Goal: Task Accomplishment & Management: Manage account settings

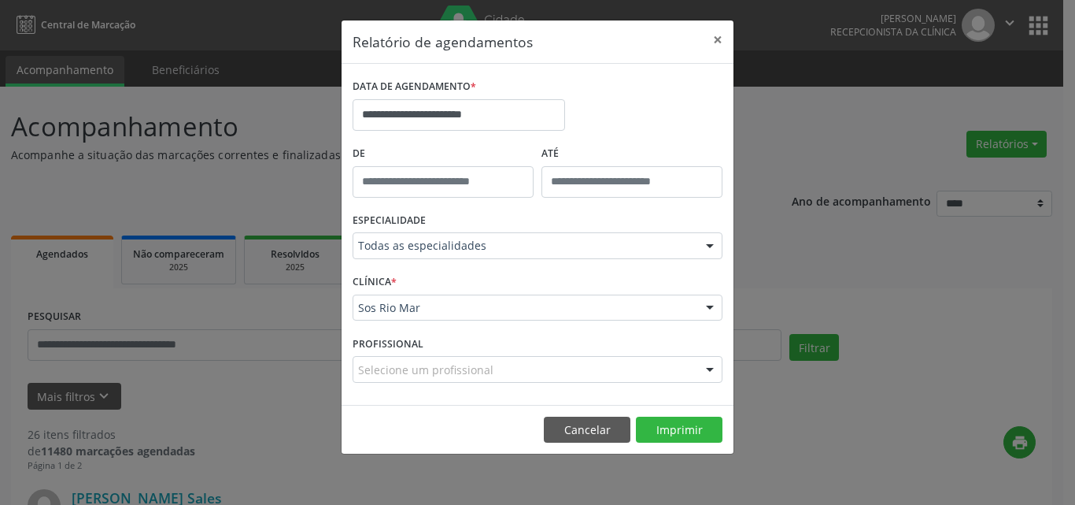
click at [715, 39] on button "×" at bounding box center [717, 39] width 31 height 39
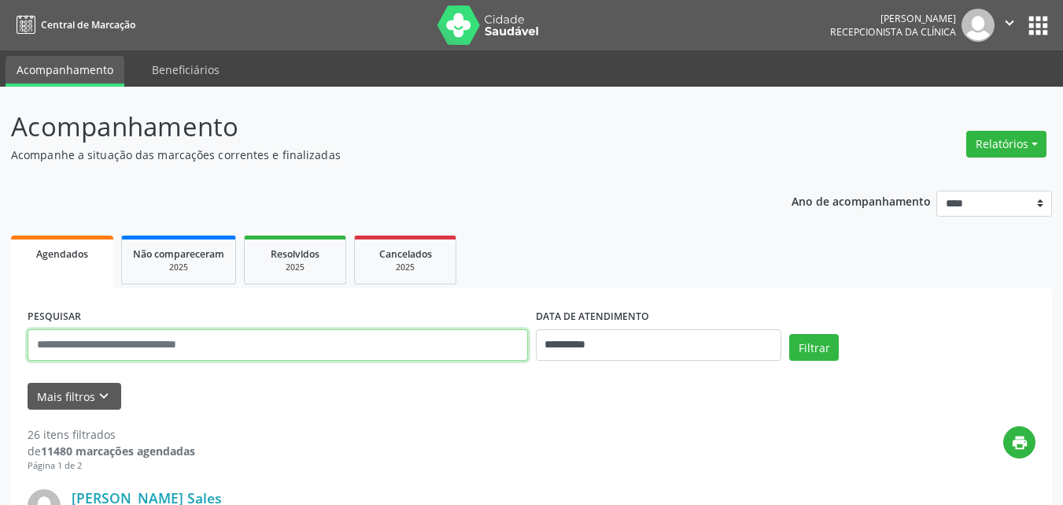
click at [324, 338] on input "text" at bounding box center [278, 344] width 501 height 31
paste input "**********"
type input "**********"
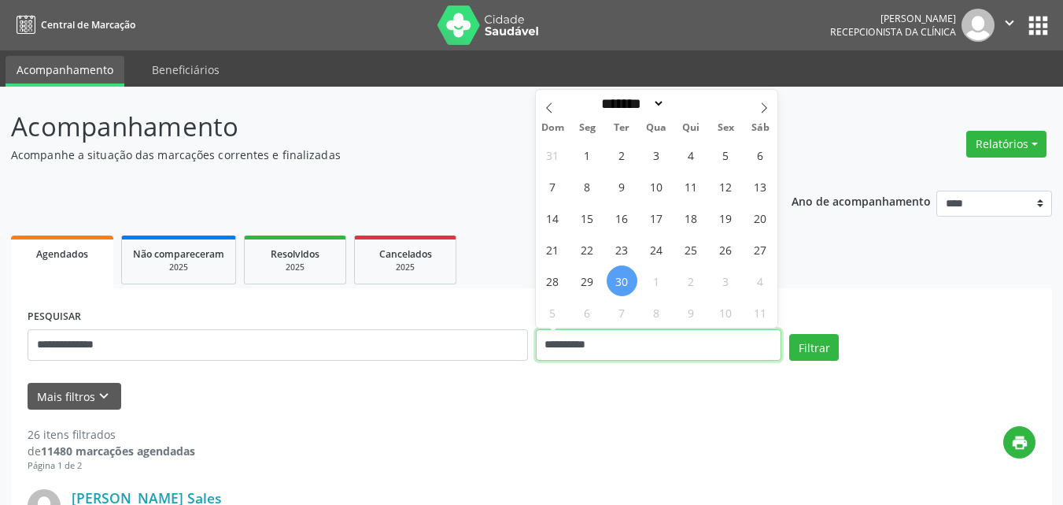
click at [657, 346] on input "**********" at bounding box center [659, 344] width 246 height 31
click at [650, 287] on span "1" at bounding box center [656, 280] width 31 height 31
type input "**********"
click at [702, 282] on span "2" at bounding box center [691, 280] width 31 height 31
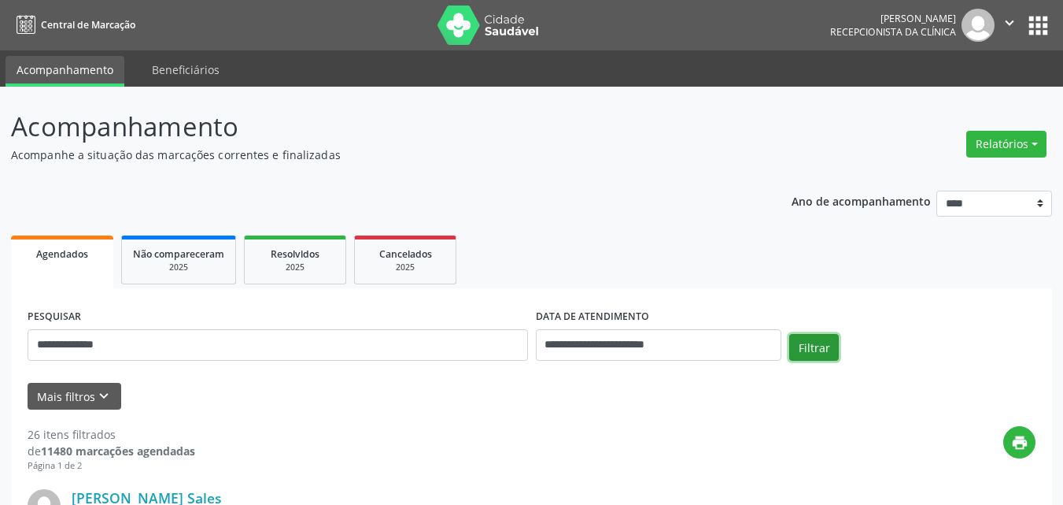
click at [808, 344] on button "Filtrar" at bounding box center [814, 347] width 50 height 27
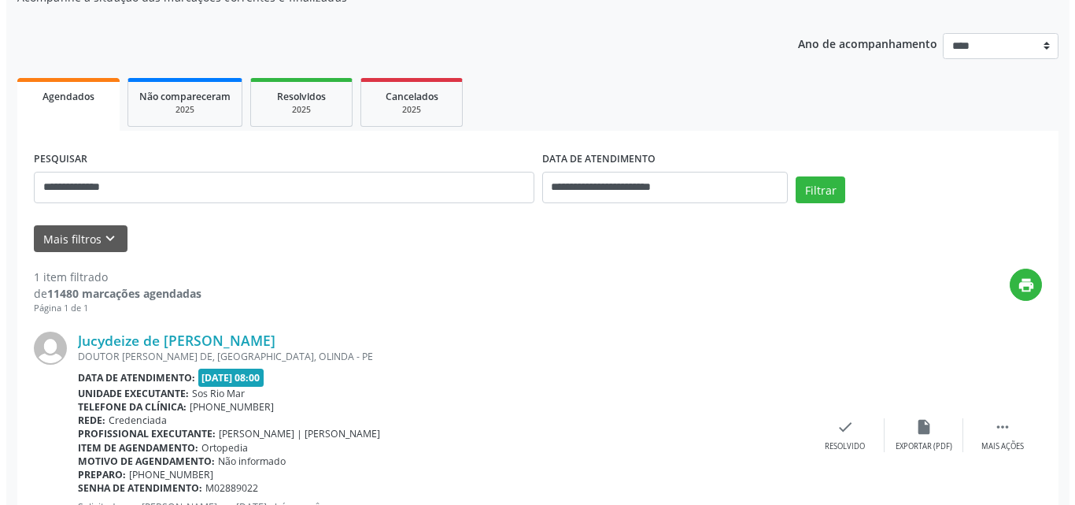
scroll to position [235, 0]
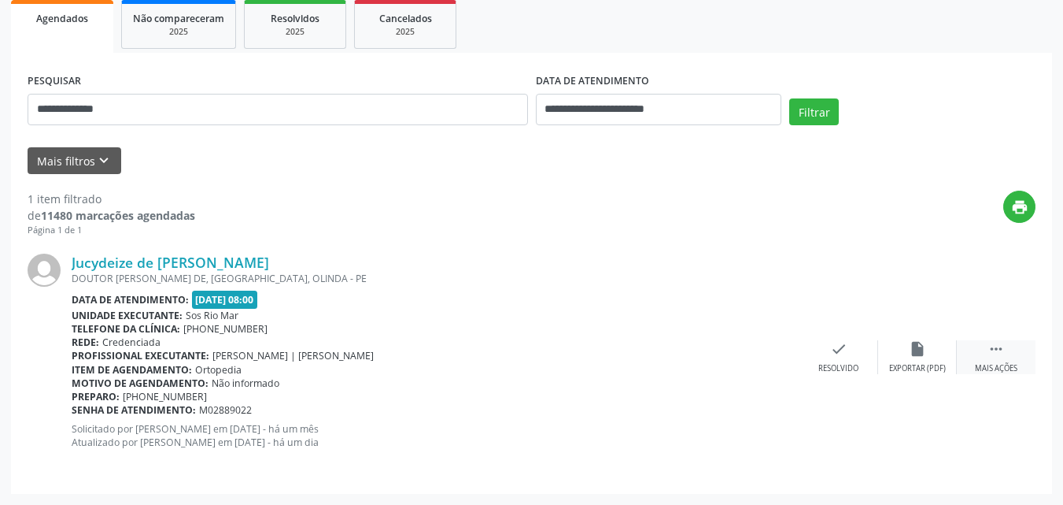
click at [998, 356] on icon "" at bounding box center [996, 348] width 17 height 17
click at [854, 359] on div "cancel Cancelar" at bounding box center [839, 357] width 79 height 34
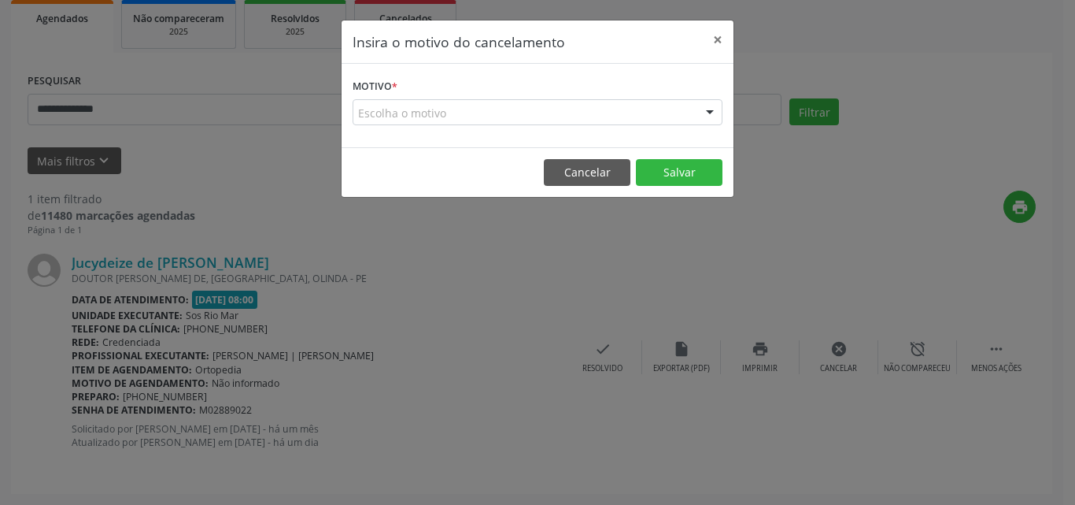
drag, startPoint x: 524, startPoint y: 121, endPoint x: 514, endPoint y: 136, distance: 18.1
click at [521, 118] on div "Escolha o motivo" at bounding box center [538, 112] width 370 height 27
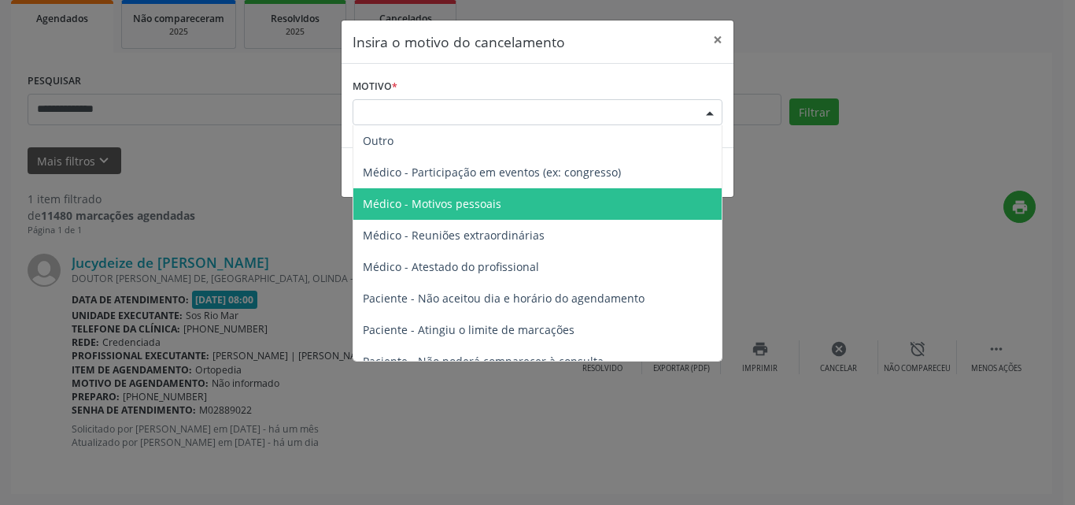
click at [501, 200] on span "Médico - Motivos pessoais" at bounding box center [537, 203] width 368 height 31
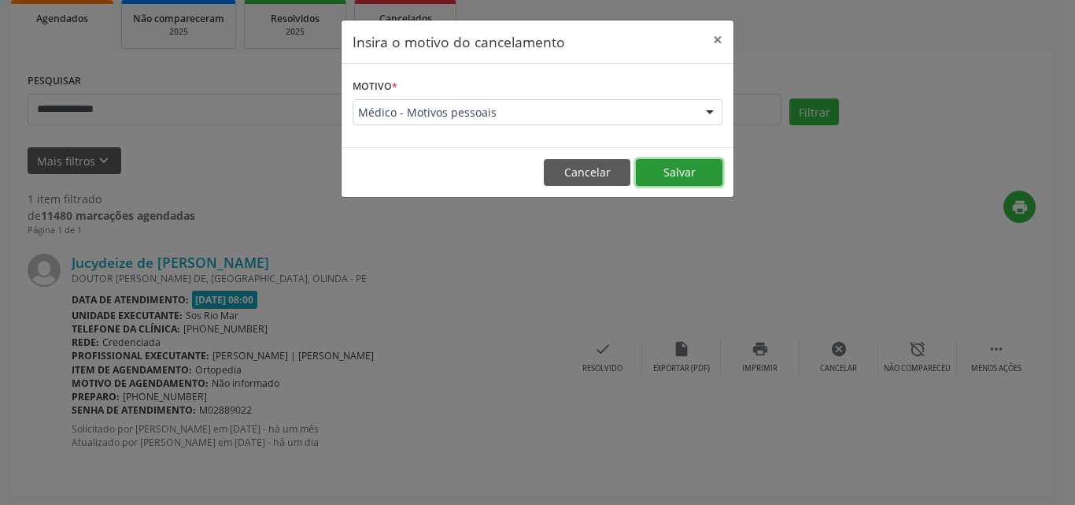
click at [681, 173] on button "Salvar" at bounding box center [679, 172] width 87 height 27
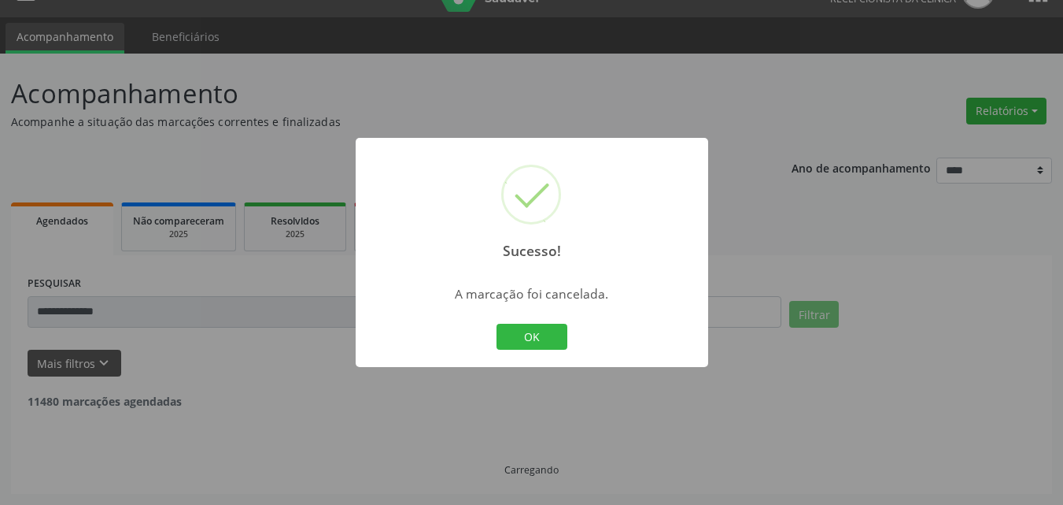
scroll to position [0, 0]
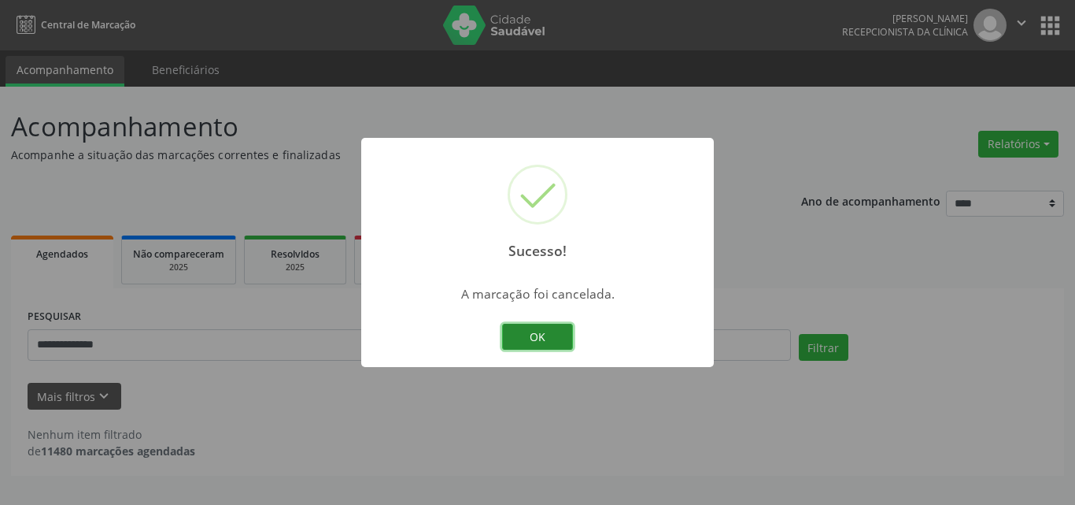
click at [517, 342] on button "OK" at bounding box center [537, 336] width 71 height 27
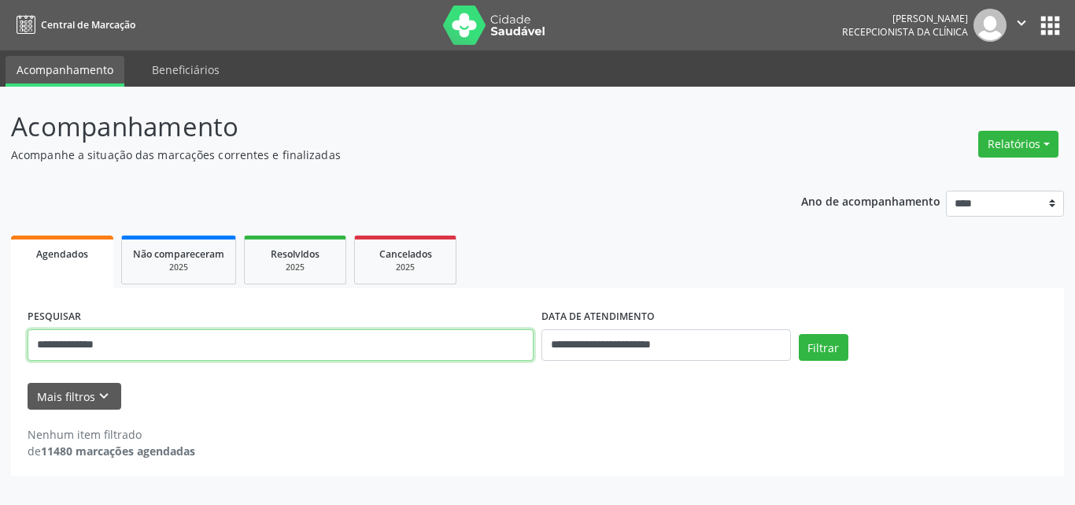
drag, startPoint x: 264, startPoint y: 342, endPoint x: 240, endPoint y: 370, distance: 36.9
click at [0, 343] on div "**********" at bounding box center [537, 296] width 1075 height 418
paste input "text"
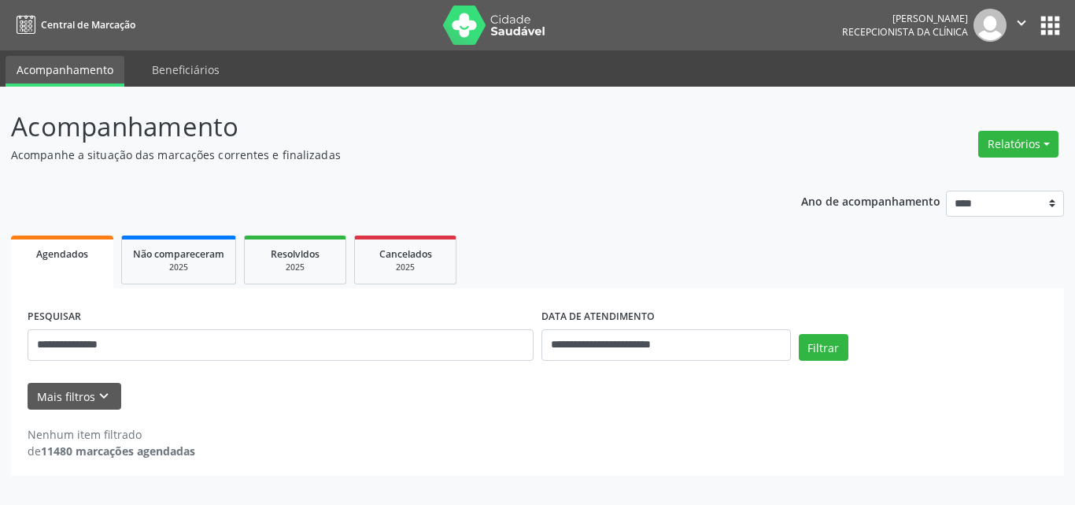
click at [862, 350] on div "Filtrar" at bounding box center [923, 353] width 257 height 38
click at [834, 349] on button "Filtrar" at bounding box center [824, 347] width 50 height 27
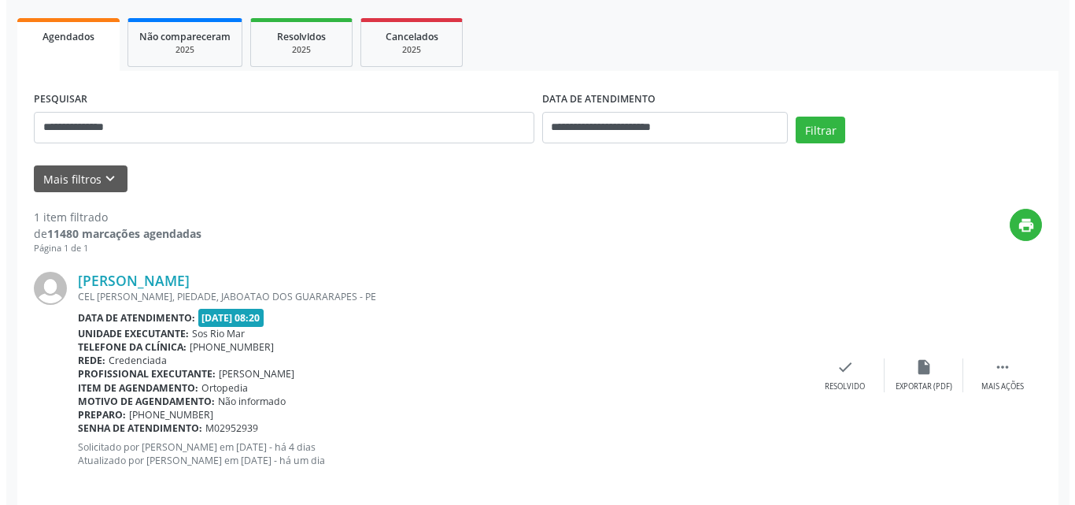
scroll to position [235, 0]
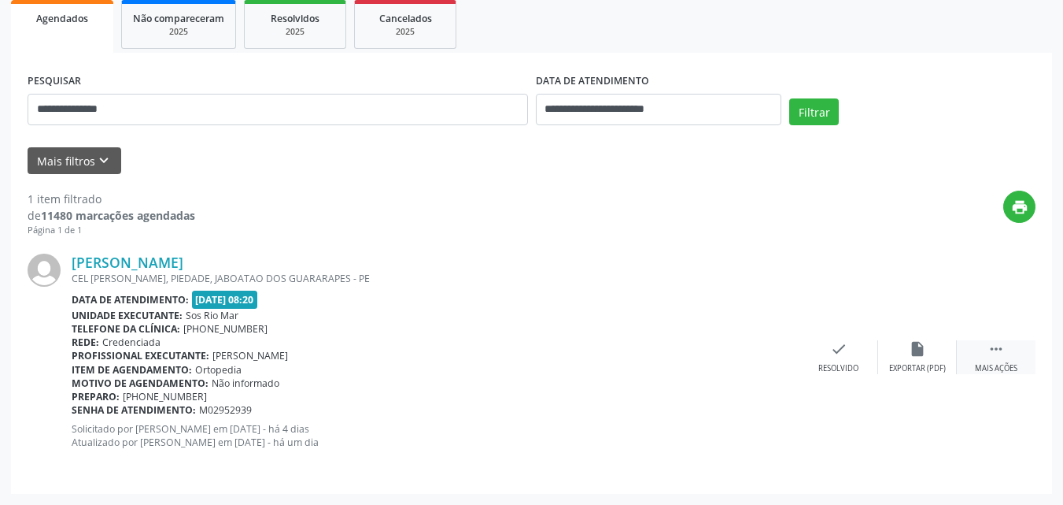
drag, startPoint x: 1003, startPoint y: 371, endPoint x: 998, endPoint y: 357, distance: 14.9
click at [1003, 370] on div "Mais ações" at bounding box center [996, 368] width 43 height 11
click at [852, 350] on div "cancel Cancelar" at bounding box center [839, 357] width 79 height 34
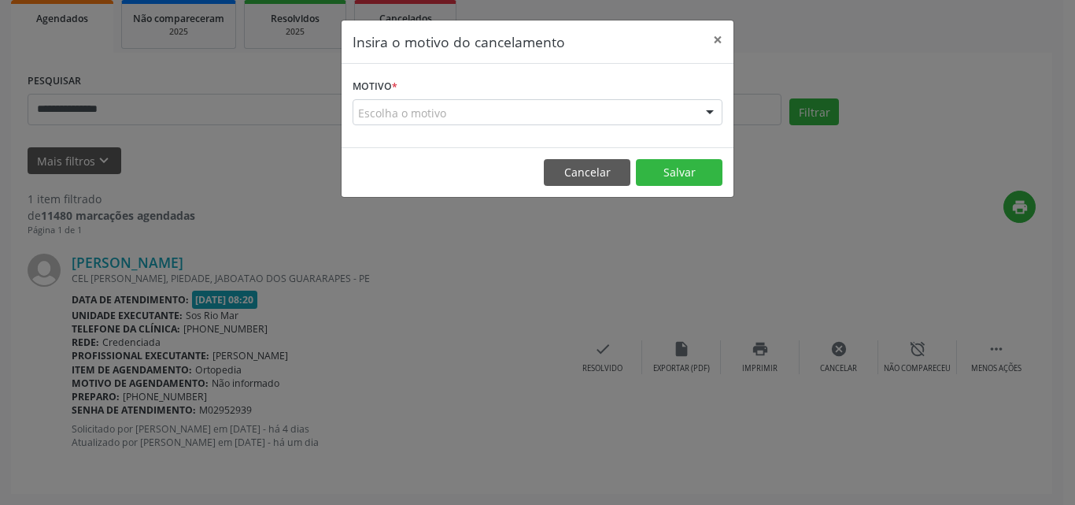
click at [504, 123] on div "Escolha o motivo" at bounding box center [538, 112] width 370 height 27
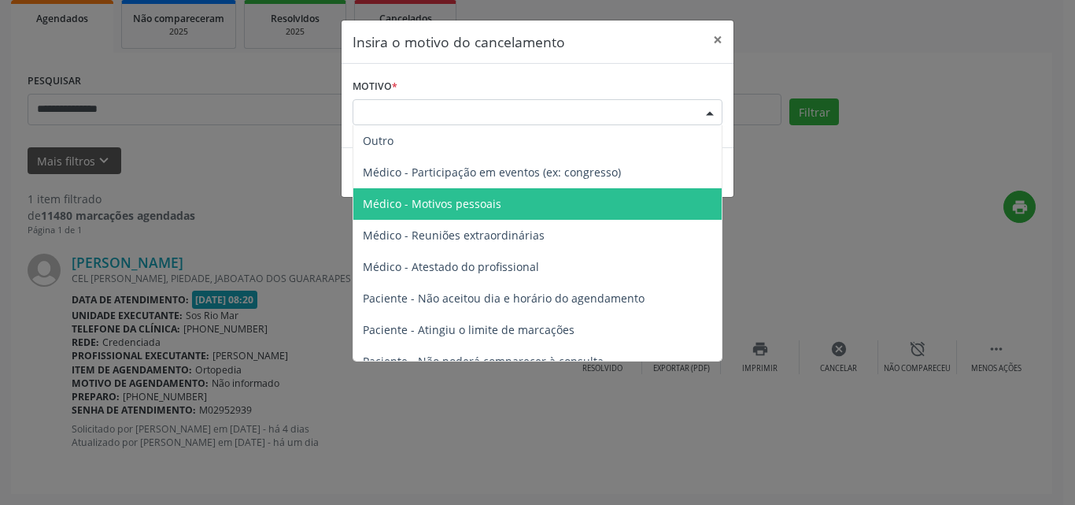
click at [501, 209] on span "Médico - Motivos pessoais" at bounding box center [537, 203] width 368 height 31
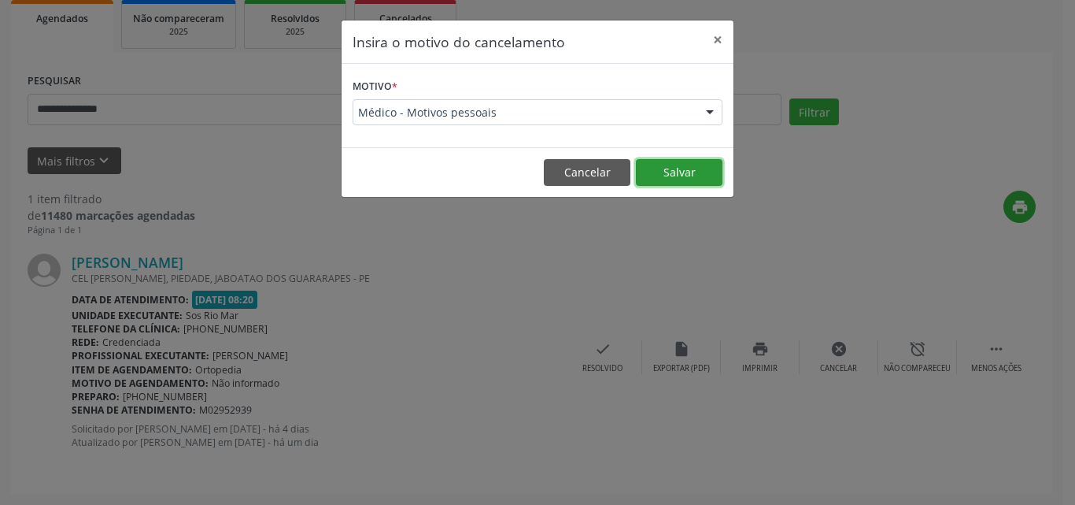
drag, startPoint x: 671, startPoint y: 170, endPoint x: 708, endPoint y: 201, distance: 48.7
click at [671, 170] on button "Salvar" at bounding box center [679, 172] width 87 height 27
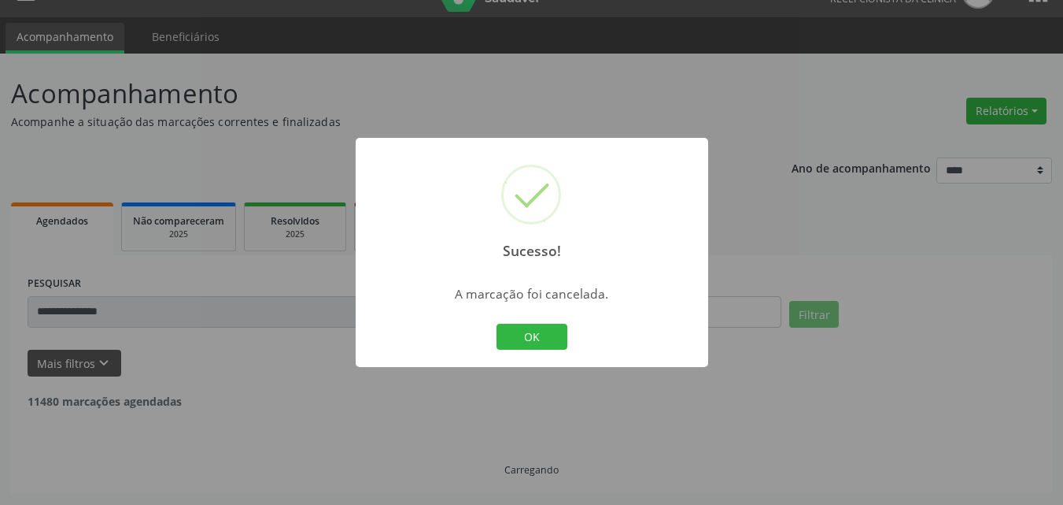
scroll to position [0, 0]
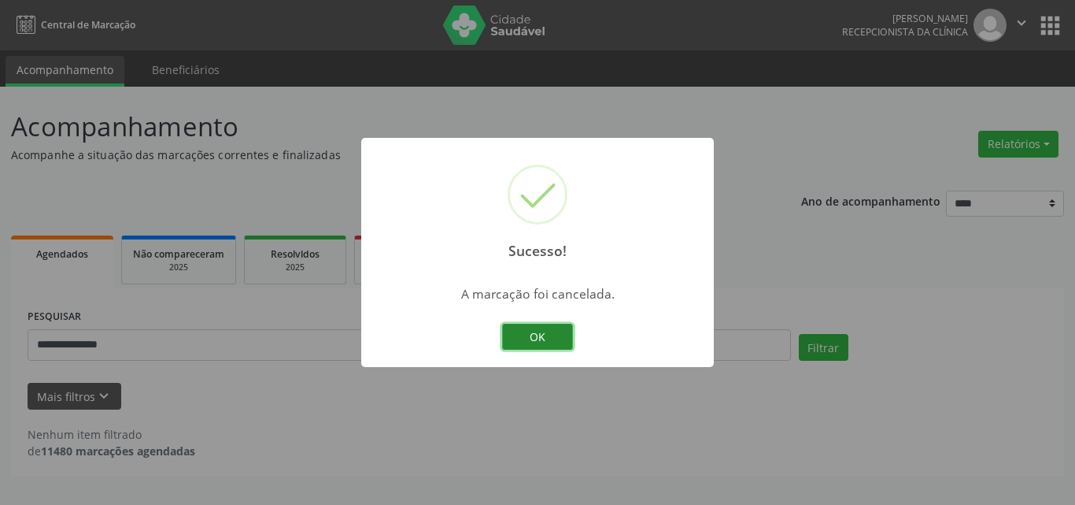
click at [569, 331] on button "OK" at bounding box center [537, 336] width 71 height 27
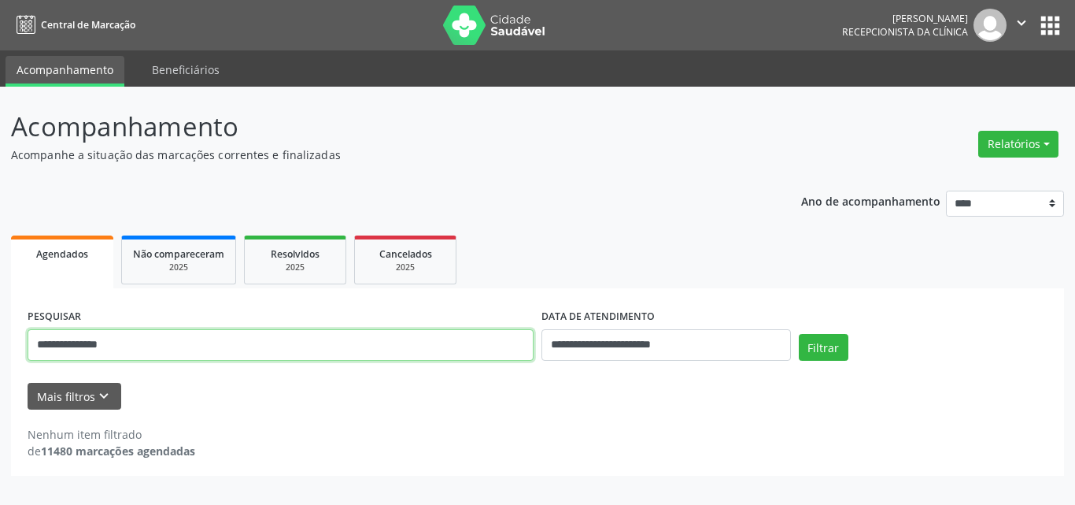
click at [246, 344] on input "**********" at bounding box center [281, 344] width 506 height 31
drag, startPoint x: 246, startPoint y: 344, endPoint x: 0, endPoint y: 305, distance: 249.5
click at [0, 305] on div "**********" at bounding box center [537, 296] width 1075 height 418
paste input "text"
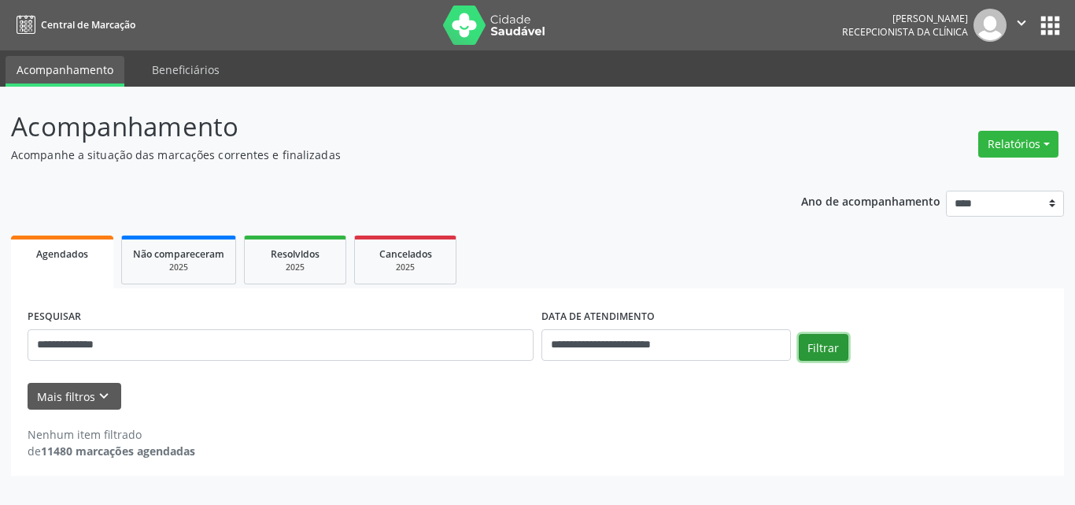
drag, startPoint x: 817, startPoint y: 344, endPoint x: 826, endPoint y: 364, distance: 21.5
click at [818, 344] on button "Filtrar" at bounding box center [824, 347] width 50 height 27
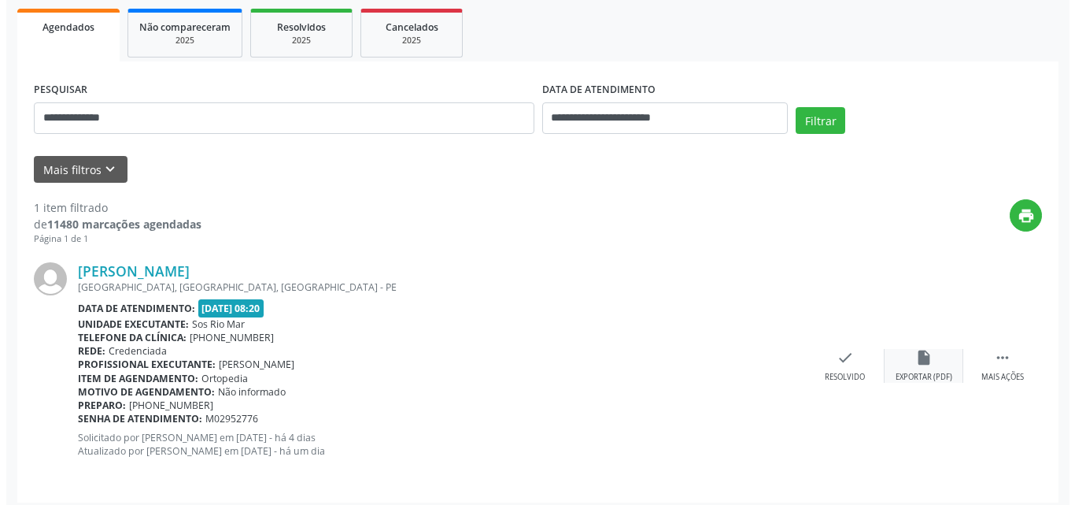
scroll to position [235, 0]
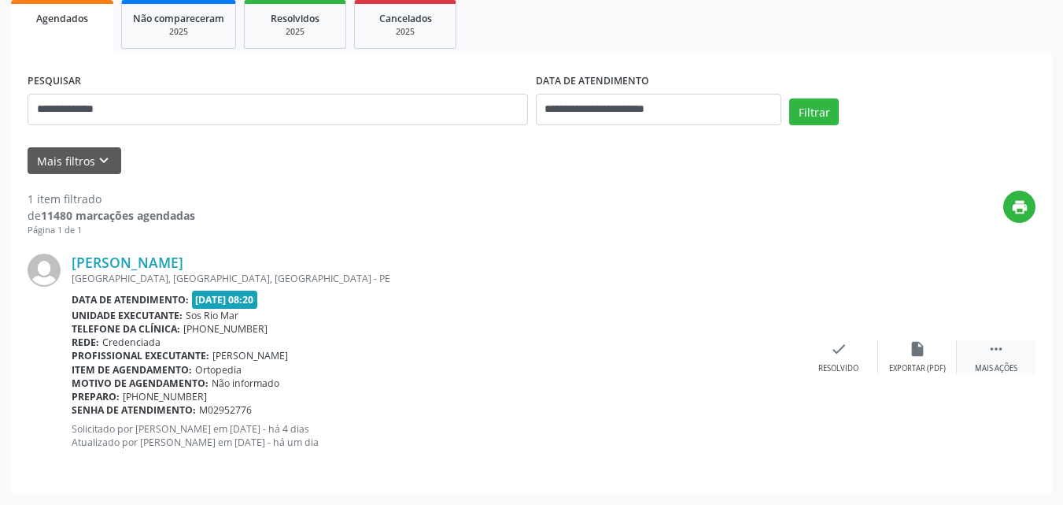
click at [998, 349] on icon "" at bounding box center [996, 348] width 17 height 17
click at [850, 344] on div "cancel Cancelar" at bounding box center [839, 357] width 79 height 34
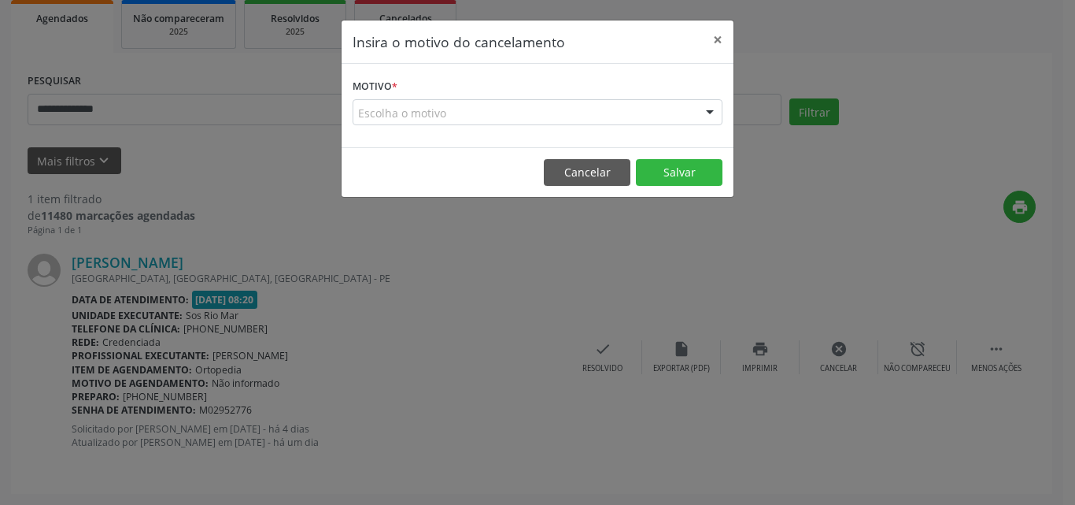
drag, startPoint x: 521, startPoint y: 110, endPoint x: 491, endPoint y: 134, distance: 38.1
click at [520, 110] on div "Escolha o motivo" at bounding box center [538, 112] width 370 height 27
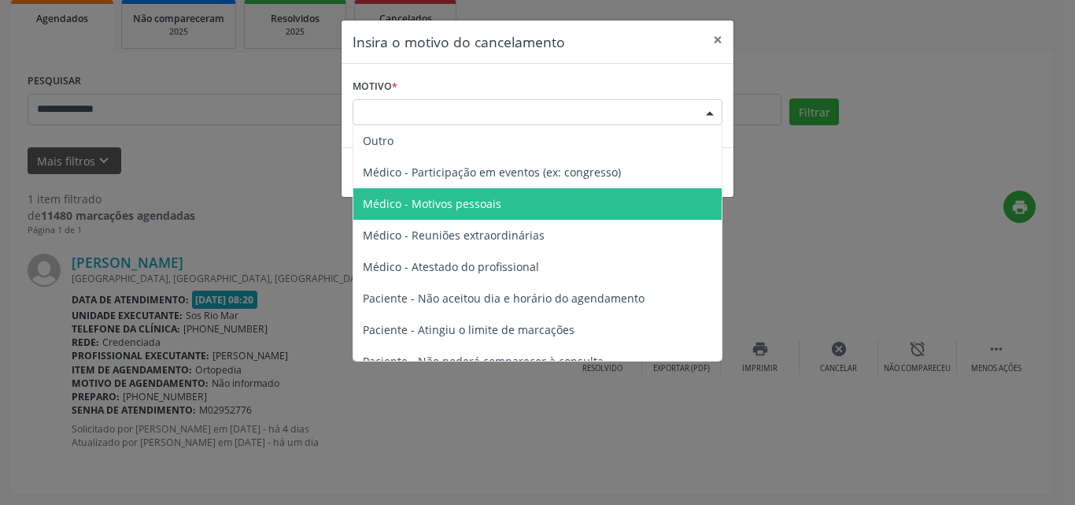
click at [493, 198] on span "Médico - Motivos pessoais" at bounding box center [432, 203] width 139 height 15
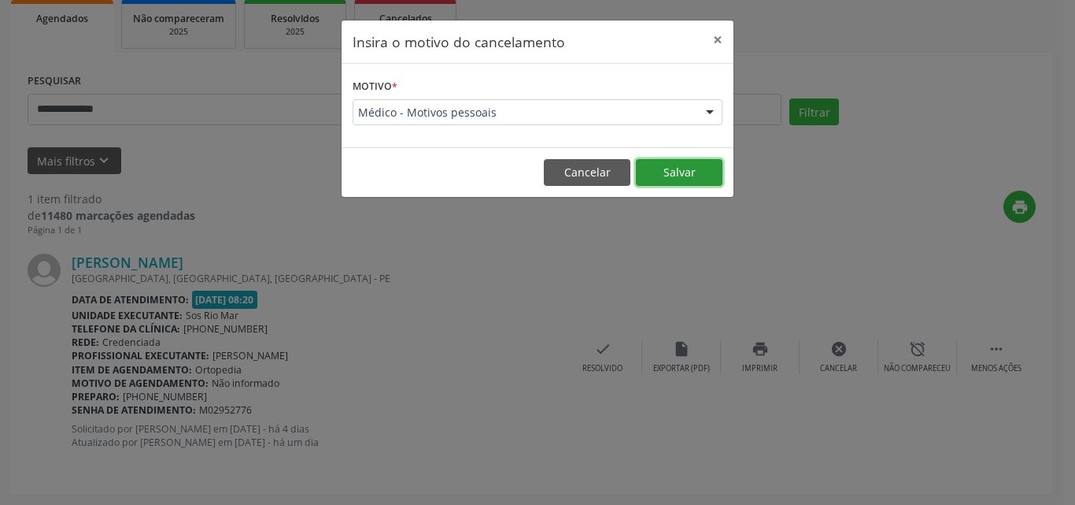
click at [674, 166] on button "Salvar" at bounding box center [679, 172] width 87 height 27
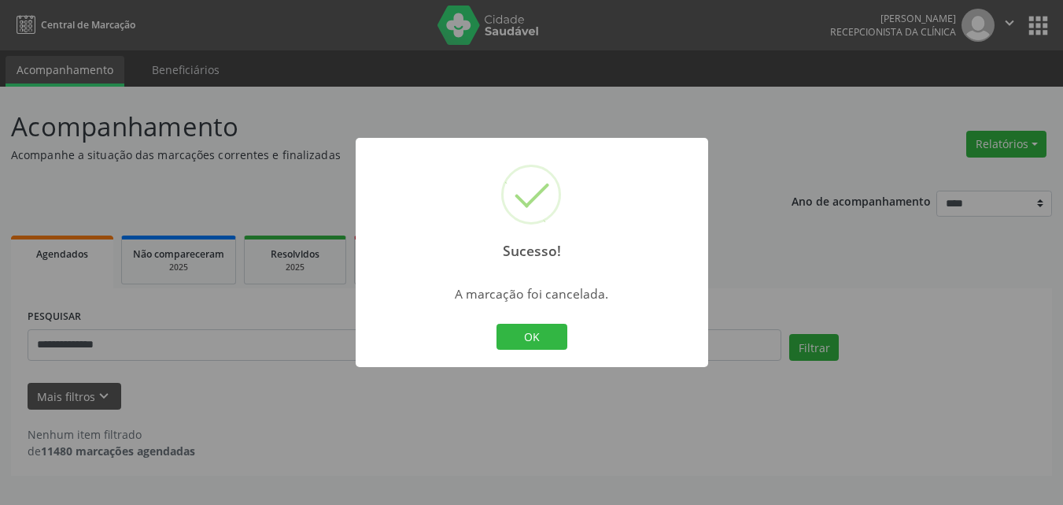
scroll to position [0, 0]
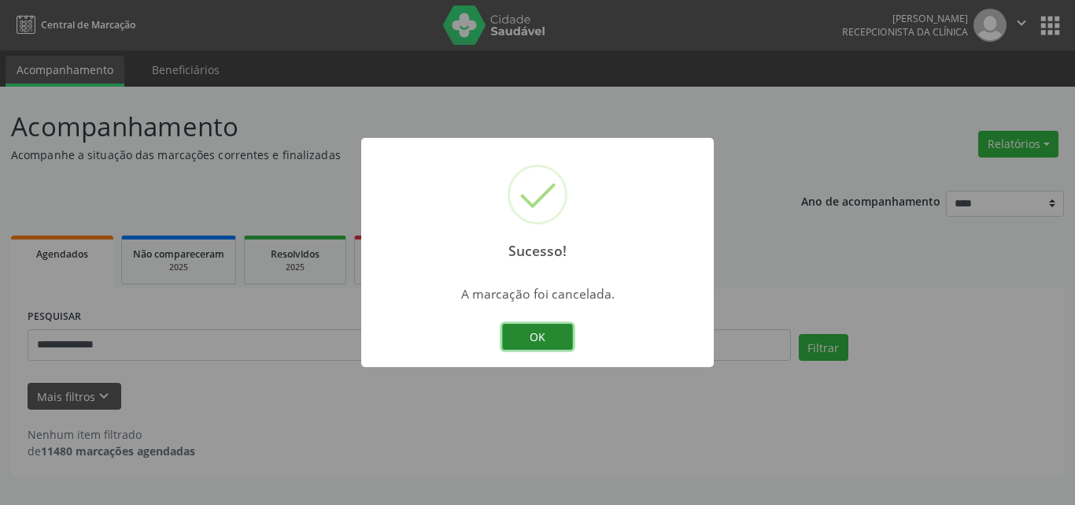
drag, startPoint x: 564, startPoint y: 342, endPoint x: 355, endPoint y: 361, distance: 209.4
click at [563, 342] on button "OK" at bounding box center [537, 336] width 71 height 27
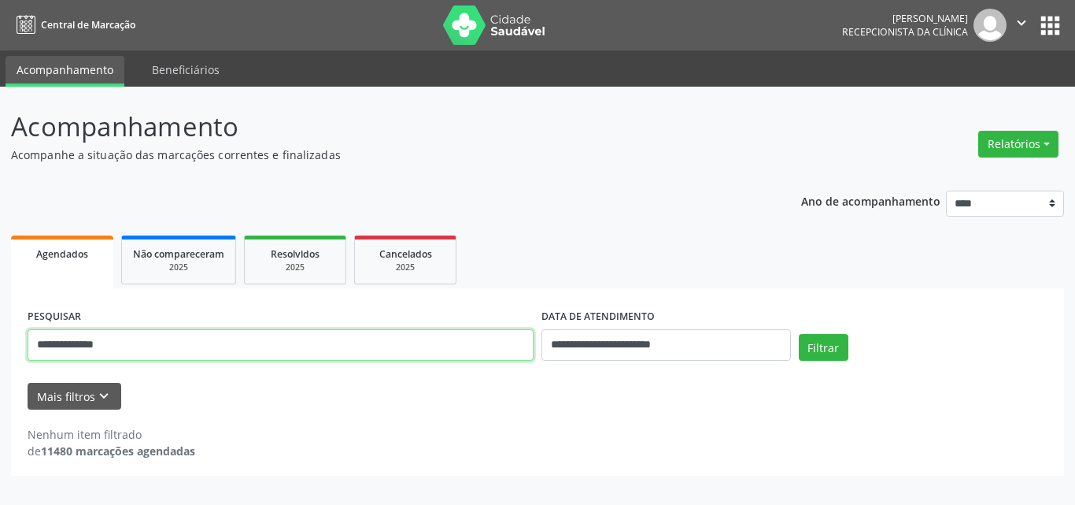
drag, startPoint x: 294, startPoint y: 346, endPoint x: 0, endPoint y: 342, distance: 293.6
click at [0, 342] on div "**********" at bounding box center [537, 296] width 1075 height 418
paste input "text"
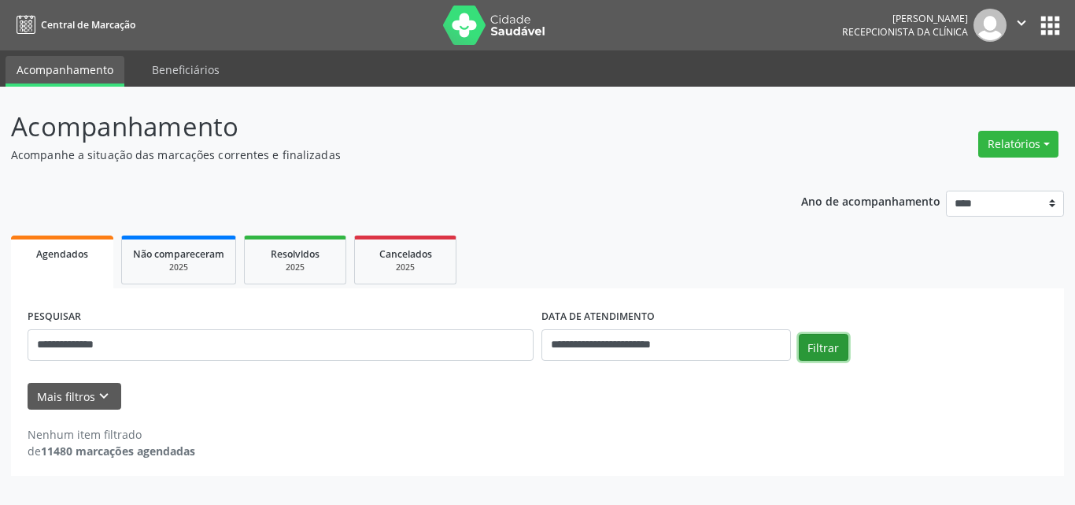
click at [831, 356] on button "Filtrar" at bounding box center [824, 347] width 50 height 27
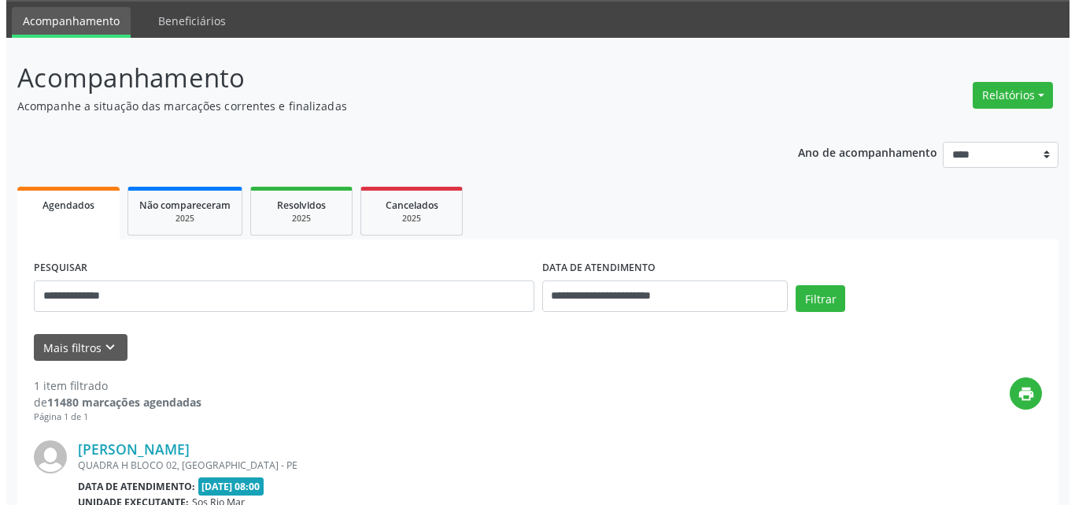
scroll to position [235, 0]
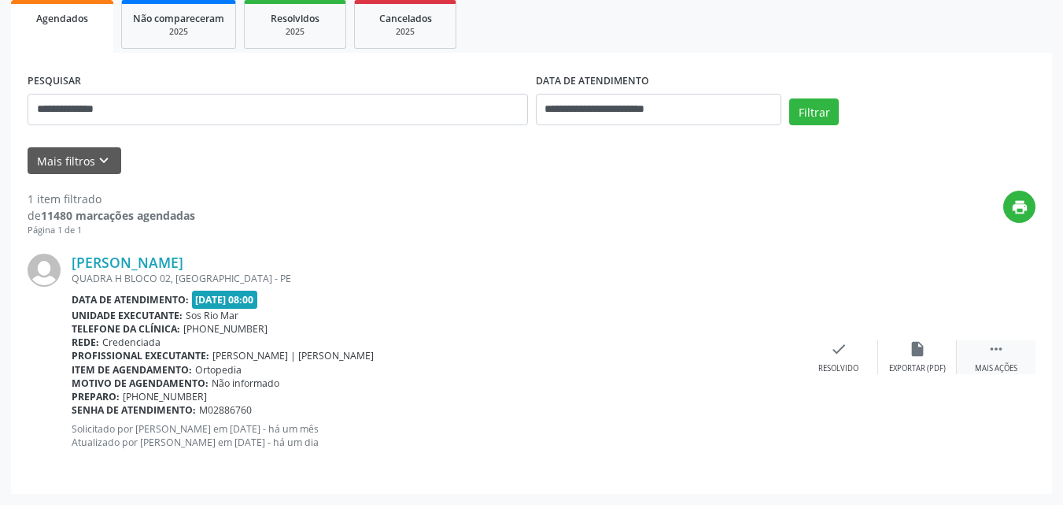
click at [1012, 356] on div " Mais ações" at bounding box center [996, 357] width 79 height 34
click at [827, 360] on div "cancel Cancelar" at bounding box center [839, 357] width 79 height 34
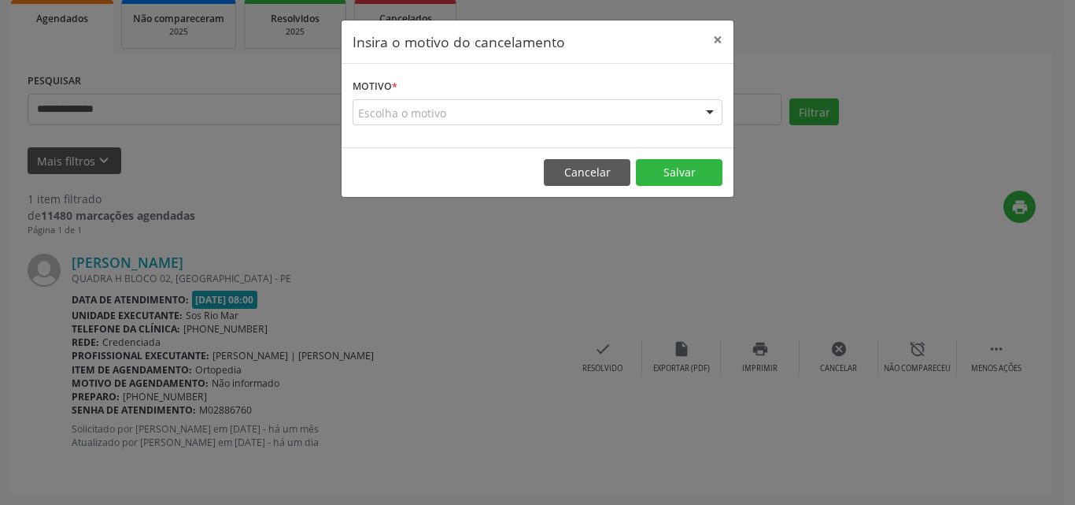
click at [553, 107] on div "Escolha o motivo" at bounding box center [538, 112] width 370 height 27
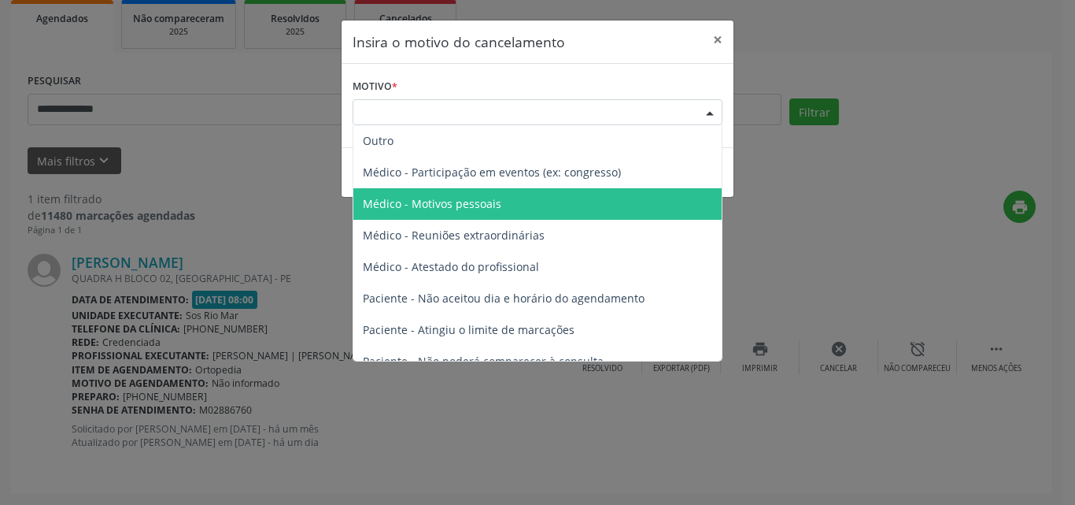
click at [533, 202] on span "Médico - Motivos pessoais" at bounding box center [537, 203] width 368 height 31
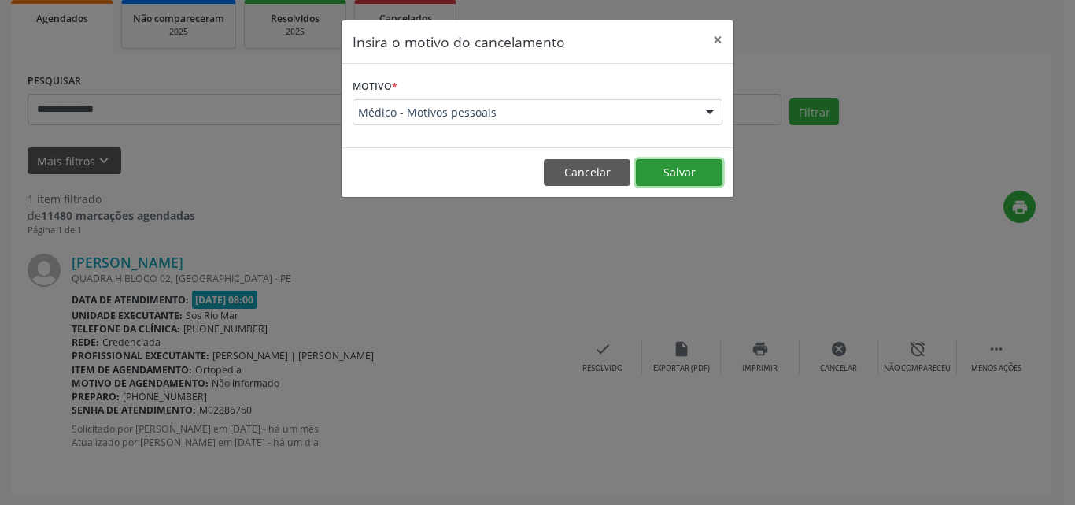
click at [678, 168] on button "Salvar" at bounding box center [679, 172] width 87 height 27
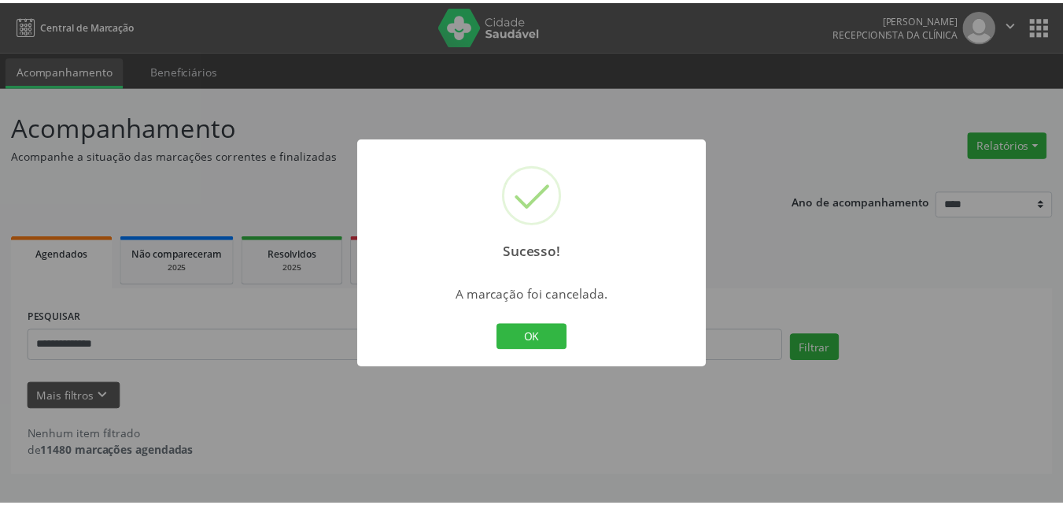
scroll to position [0, 0]
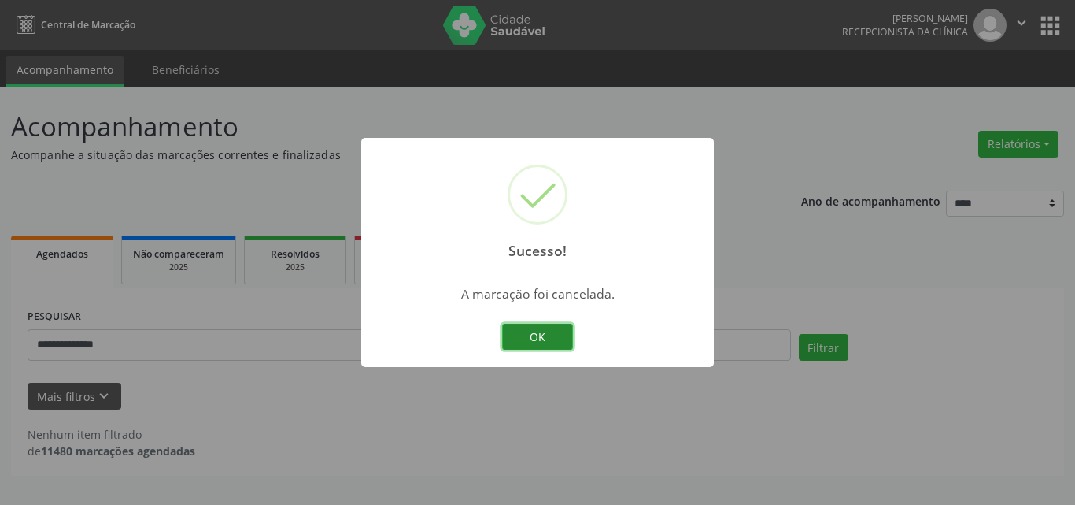
click at [538, 335] on button "OK" at bounding box center [537, 336] width 71 height 27
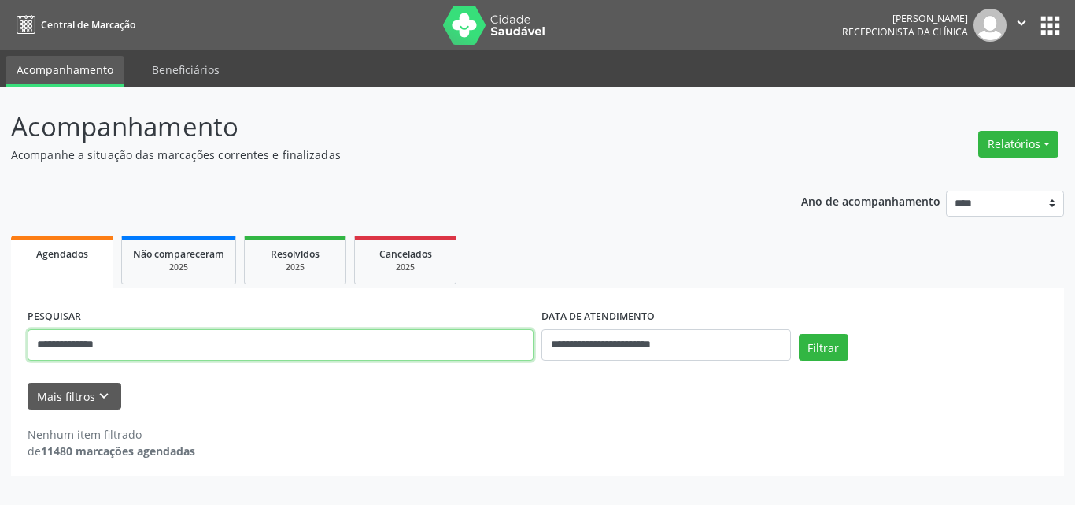
drag, startPoint x: 239, startPoint y: 333, endPoint x: 0, endPoint y: 327, distance: 239.3
click at [0, 332] on div "**********" at bounding box center [537, 296] width 1075 height 418
paste input "text"
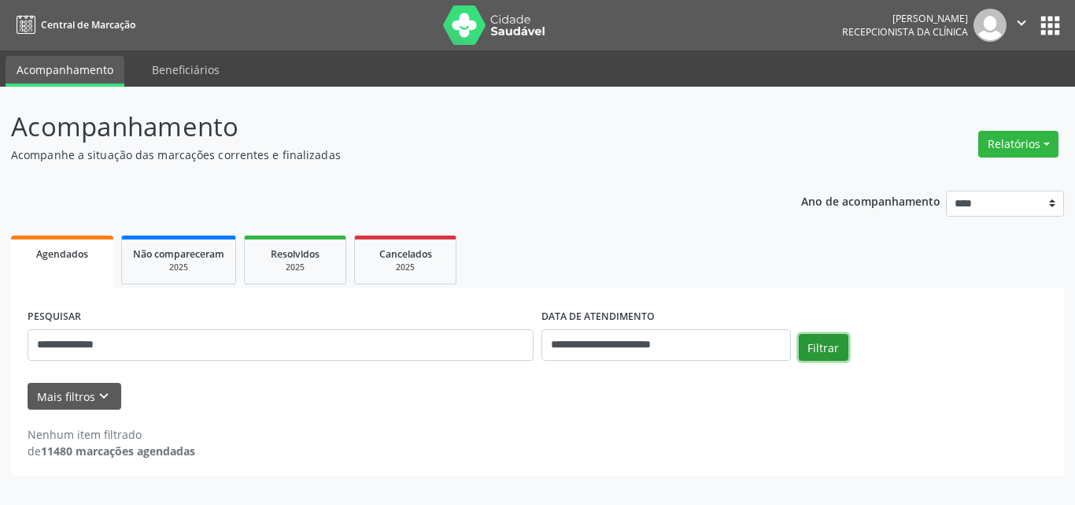
click at [834, 340] on button "Filtrar" at bounding box center [824, 347] width 50 height 27
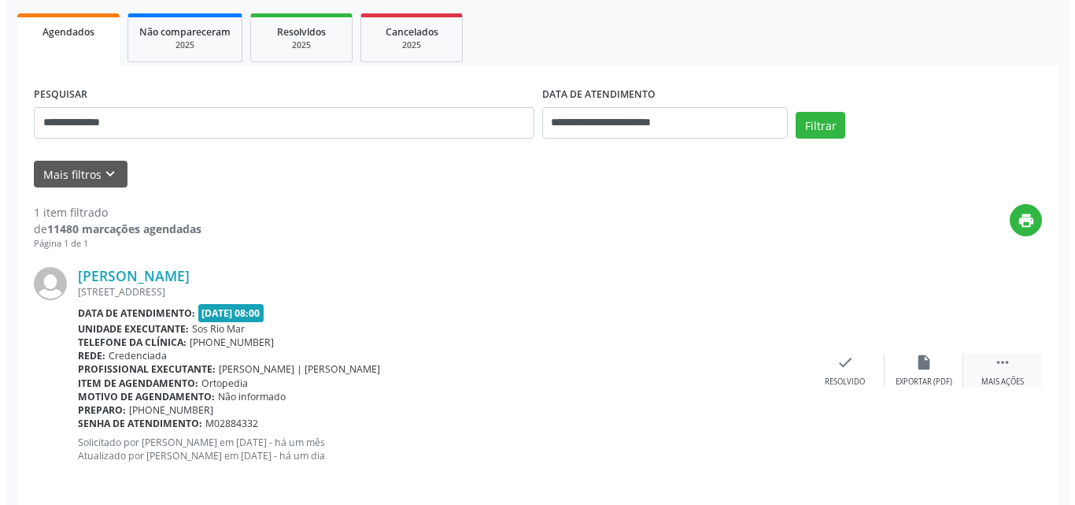
scroll to position [235, 0]
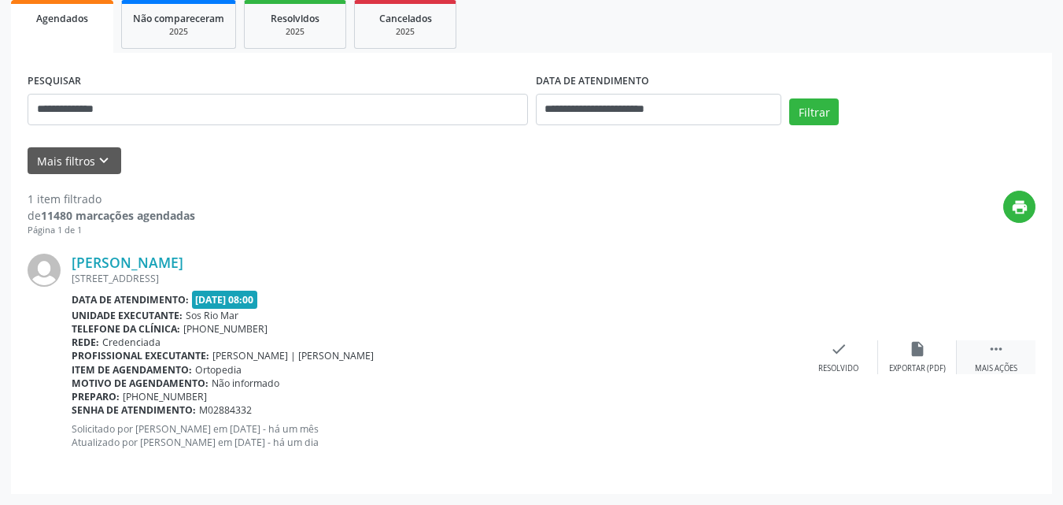
click at [981, 354] on div " Mais ações" at bounding box center [996, 357] width 79 height 34
click at [852, 348] on div "cancel Cancelar" at bounding box center [839, 357] width 79 height 34
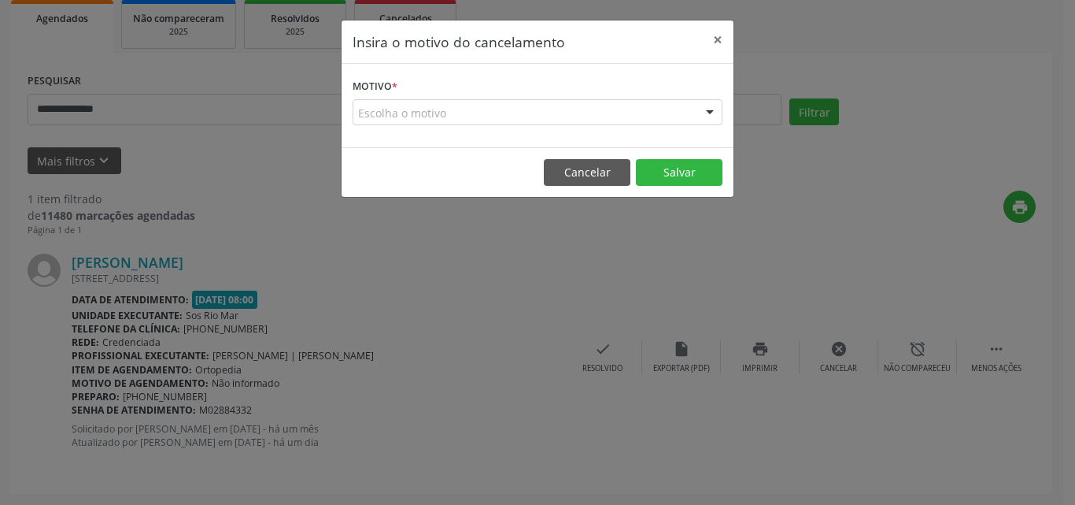
click at [575, 113] on div "Escolha o motivo" at bounding box center [538, 112] width 370 height 27
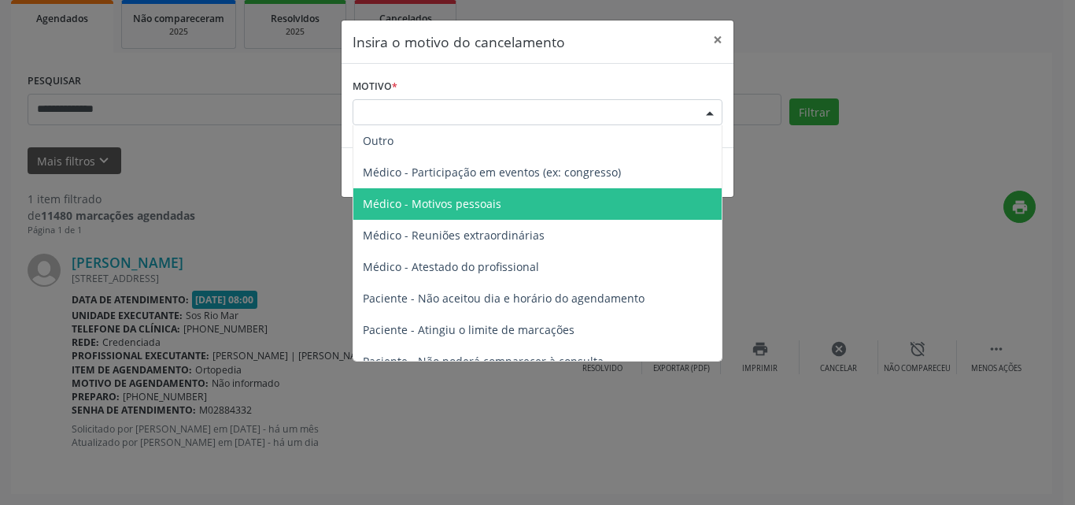
click at [527, 198] on span "Médico - Motivos pessoais" at bounding box center [537, 203] width 368 height 31
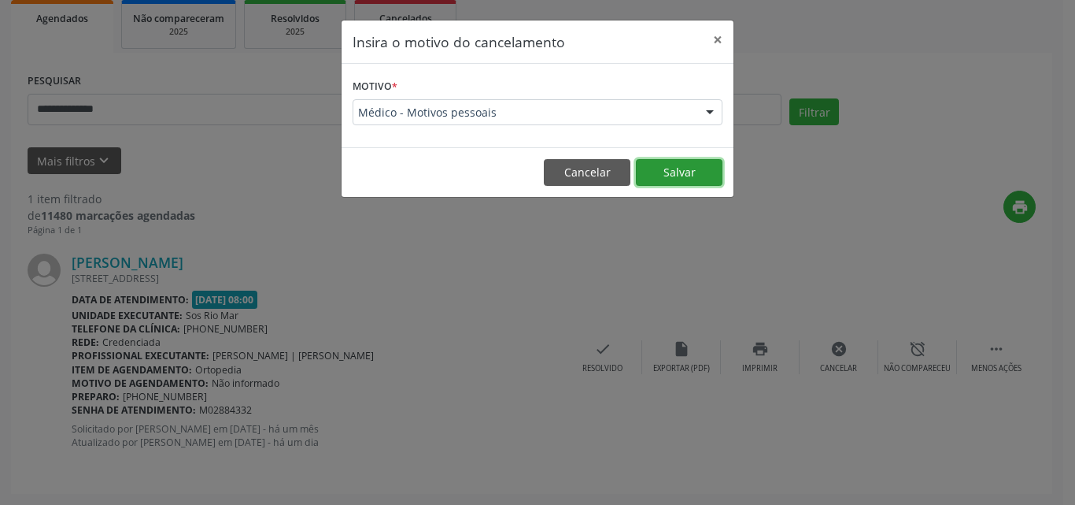
click at [709, 162] on button "Salvar" at bounding box center [679, 172] width 87 height 27
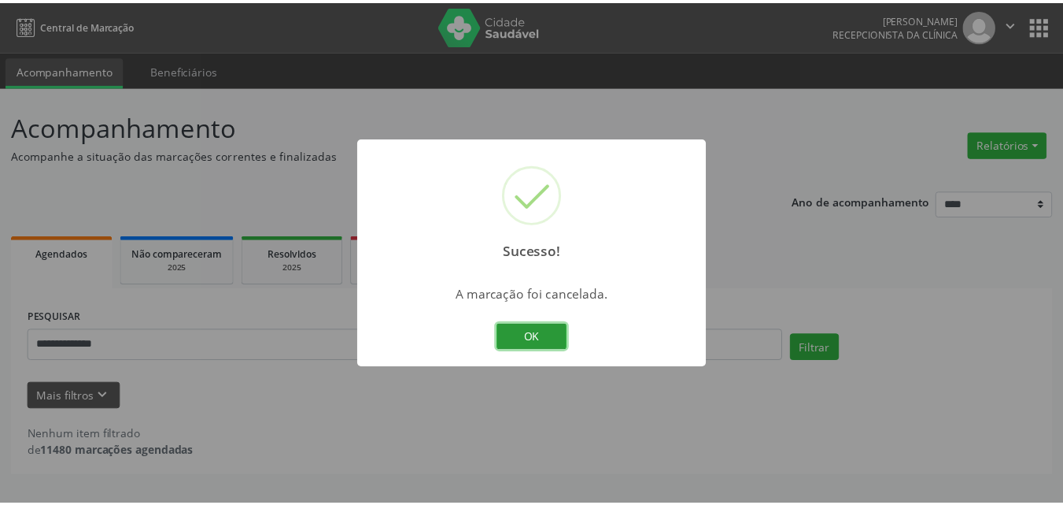
scroll to position [0, 0]
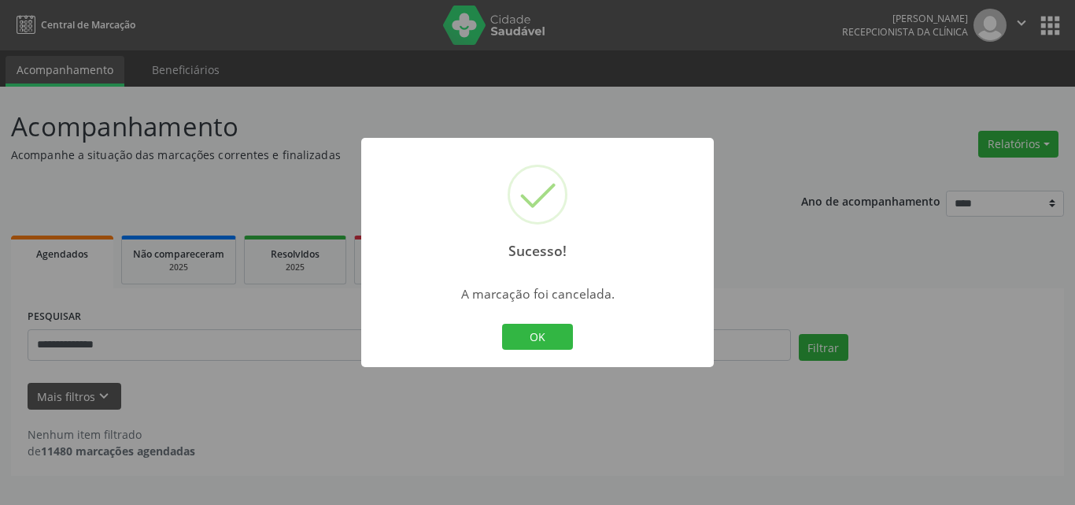
click at [578, 346] on div "Sucesso! × A marcação foi cancelada. OK Cancel" at bounding box center [537, 253] width 353 height 230
click at [562, 337] on button "OK" at bounding box center [537, 336] width 71 height 27
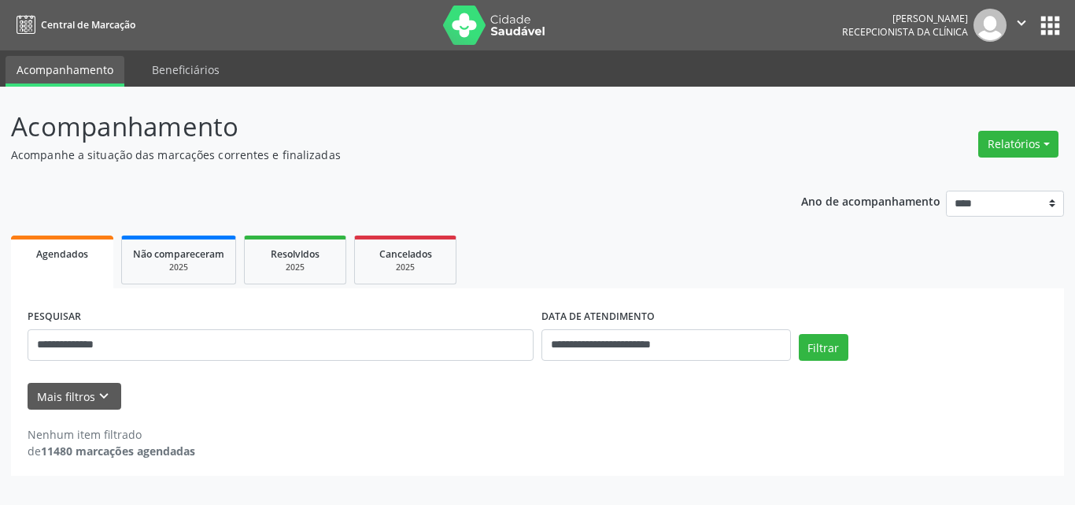
click at [312, 367] on div "**********" at bounding box center [281, 338] width 514 height 67
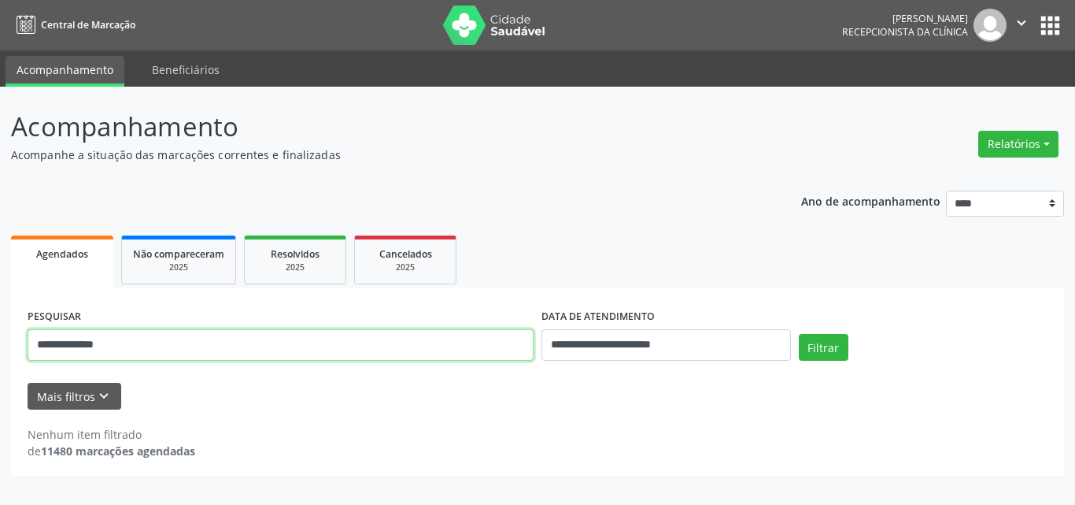
click at [301, 356] on input "**********" at bounding box center [281, 344] width 506 height 31
paste input "**********"
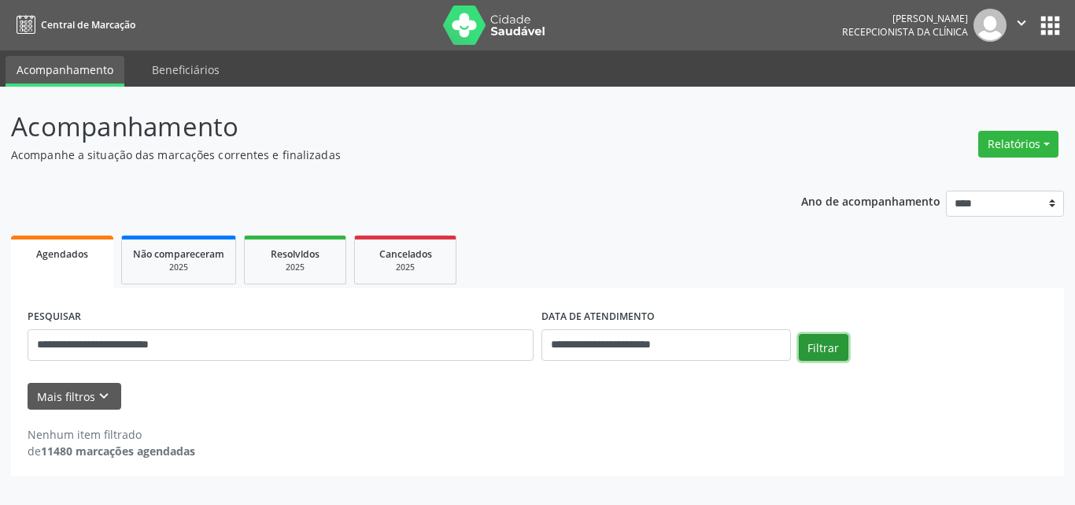
click at [817, 348] on button "Filtrar" at bounding box center [824, 347] width 50 height 27
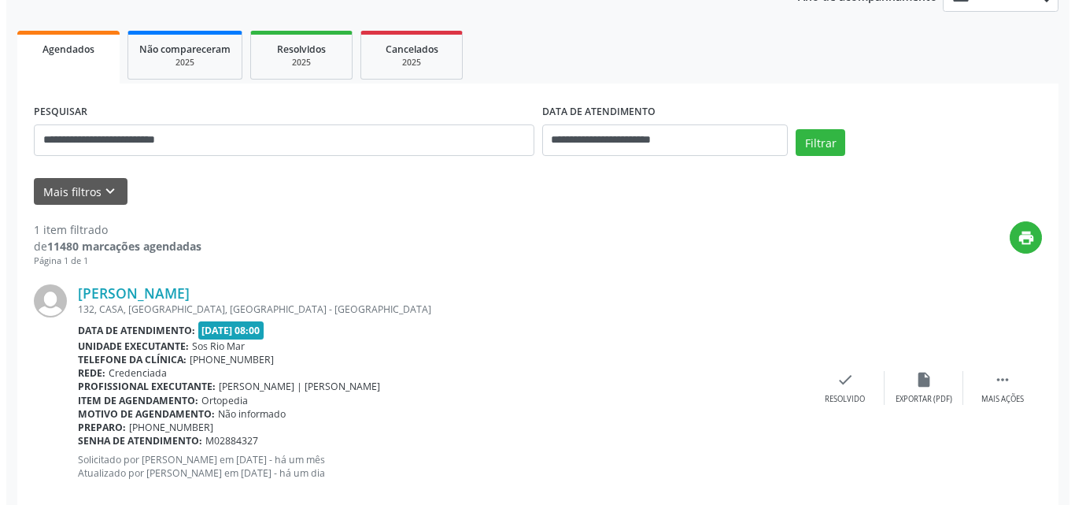
scroll to position [235, 0]
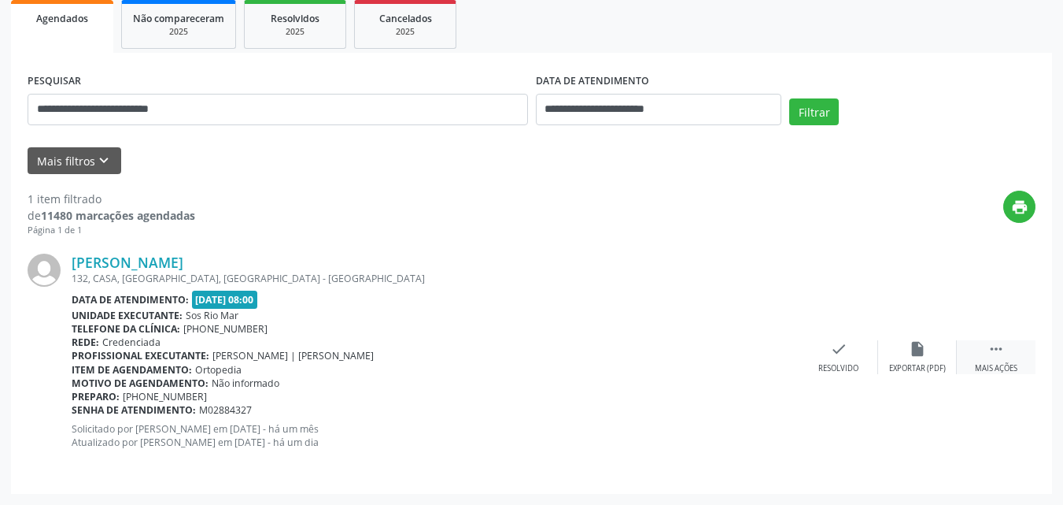
click at [994, 357] on icon "" at bounding box center [996, 348] width 17 height 17
click at [848, 342] on div "cancel Cancelar" at bounding box center [839, 357] width 79 height 34
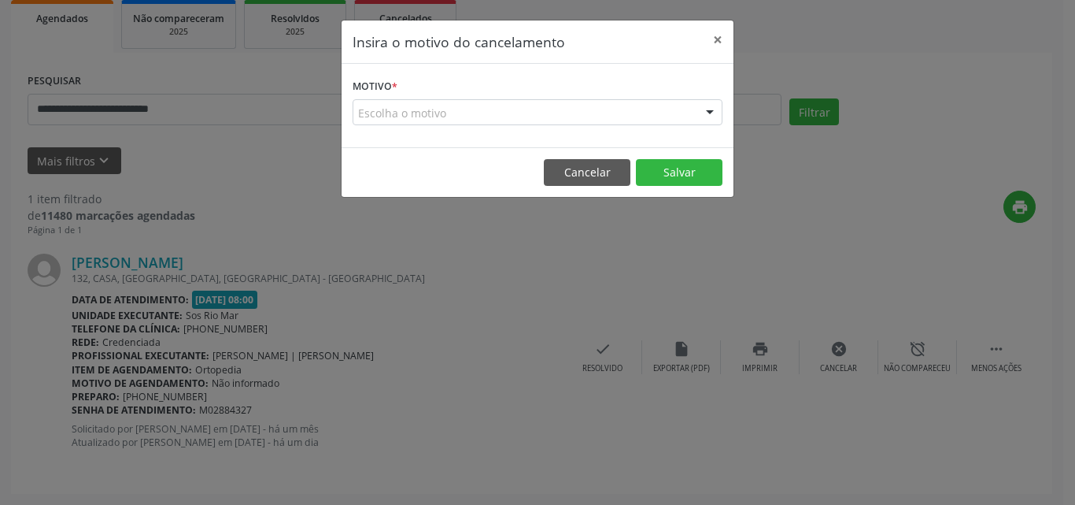
click at [635, 139] on div "Motivo * Escolha o motivo Outro Médico - Participação em eventos (ex: congresso…" at bounding box center [538, 105] width 392 height 83
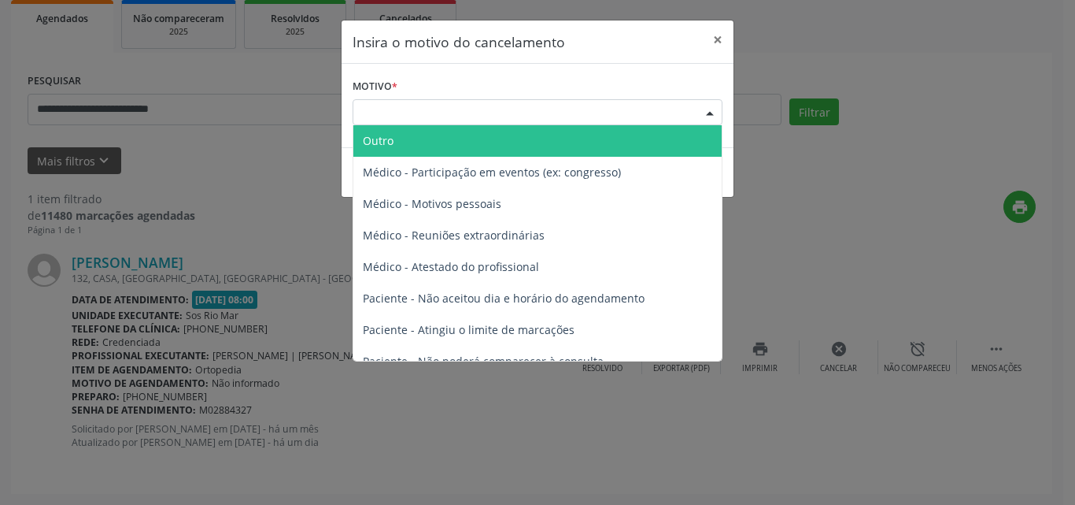
click at [617, 121] on div "Escolha o motivo" at bounding box center [538, 112] width 370 height 27
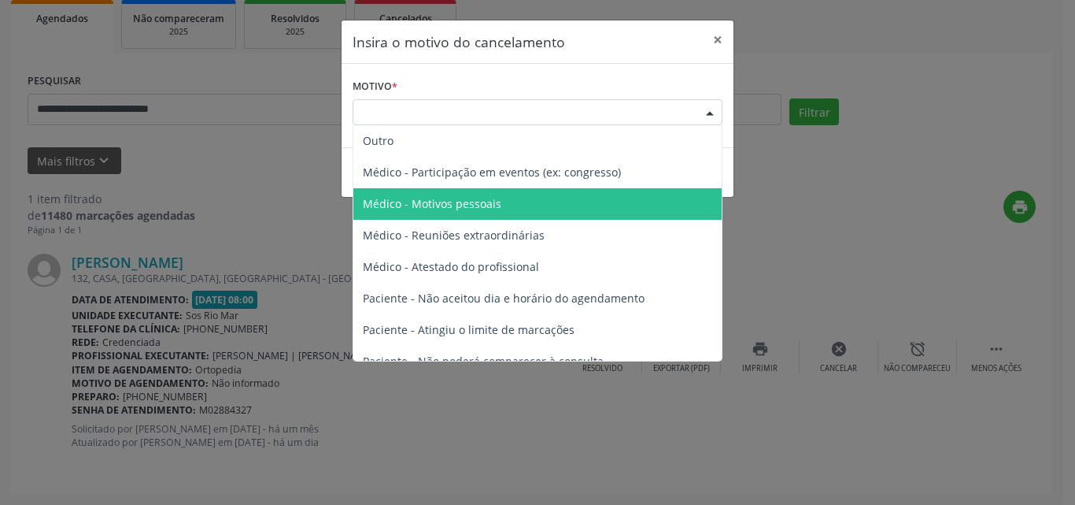
click at [553, 198] on span "Médico - Motivos pessoais" at bounding box center [537, 203] width 368 height 31
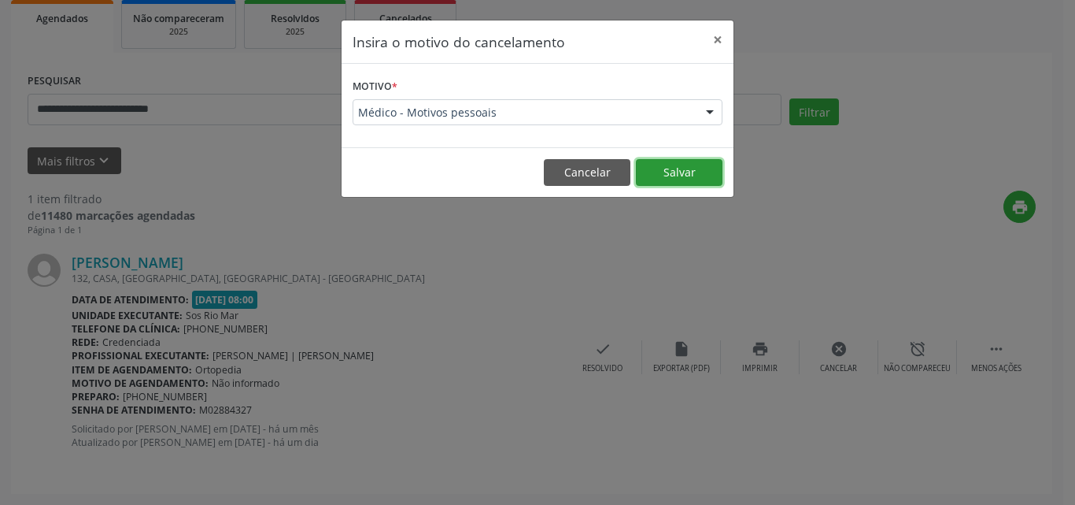
click at [689, 173] on button "Salvar" at bounding box center [679, 172] width 87 height 27
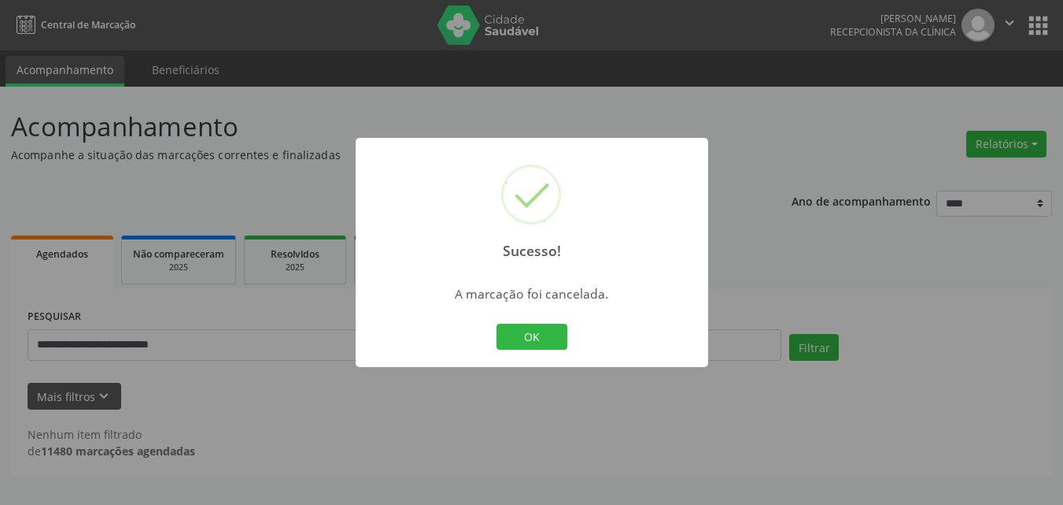
scroll to position [0, 0]
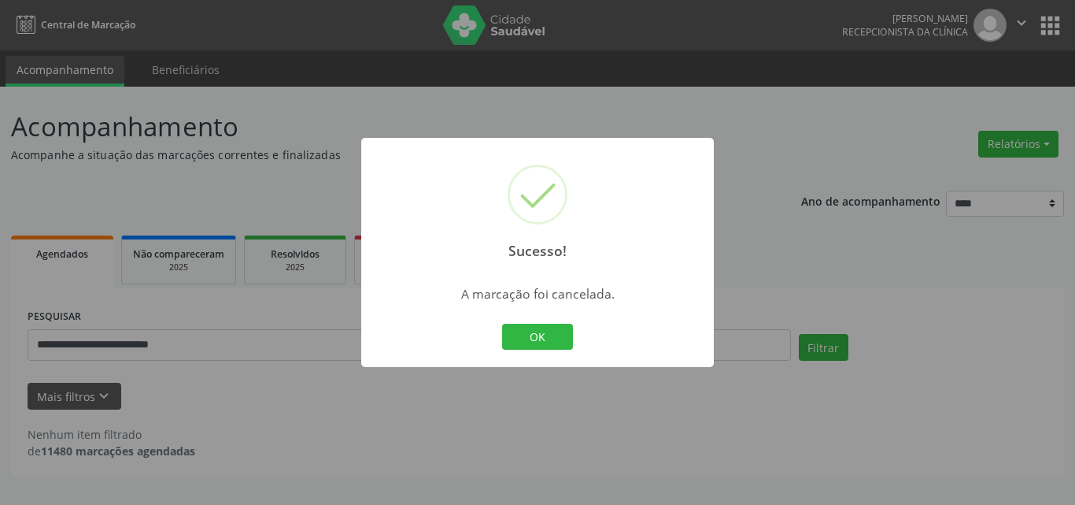
click at [548, 320] on div "OK Cancel" at bounding box center [538, 336] width 78 height 33
drag, startPoint x: 449, startPoint y: 360, endPoint x: 523, endPoint y: 344, distance: 75.8
click at [499, 353] on div "Sucesso! × A marcação foi cancelada. OK Cancel" at bounding box center [537, 253] width 353 height 230
click at [560, 327] on button "OK" at bounding box center [537, 336] width 71 height 27
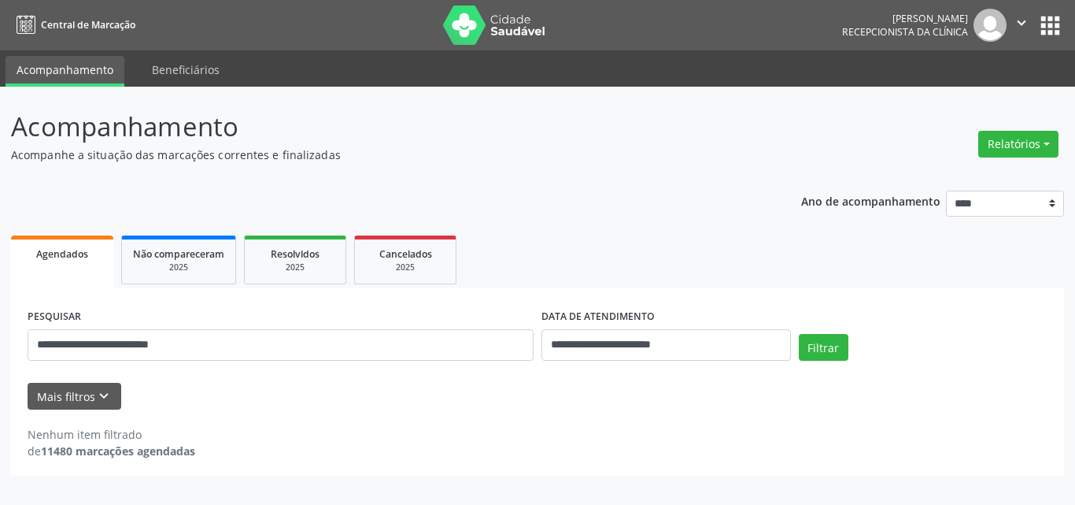
drag, startPoint x: 253, startPoint y: 365, endPoint x: 249, endPoint y: 355, distance: 11.3
click at [249, 357] on div "**********" at bounding box center [281, 338] width 514 height 67
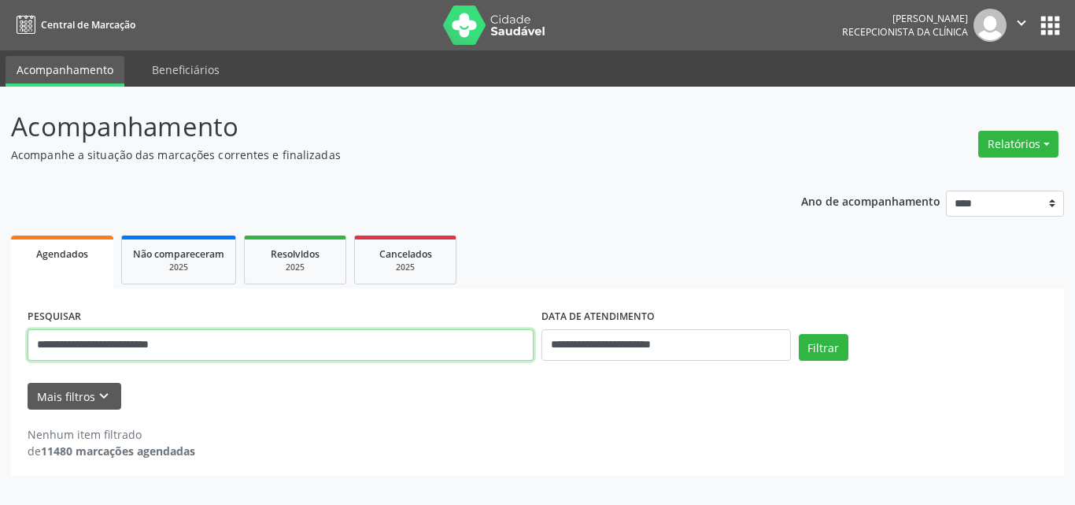
click at [249, 352] on input "**********" at bounding box center [281, 344] width 506 height 31
drag, startPoint x: 251, startPoint y: 352, endPoint x: 146, endPoint y: 347, distance: 104.8
click at [17, 357] on div "**********" at bounding box center [537, 381] width 1053 height 187
paste input "text"
type input "**********"
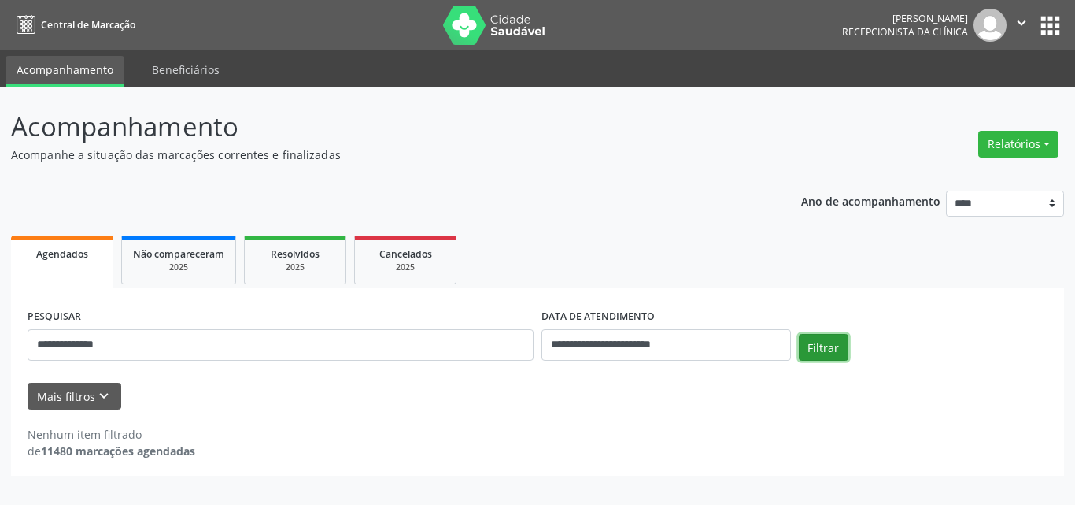
click at [837, 344] on button "Filtrar" at bounding box center [824, 347] width 50 height 27
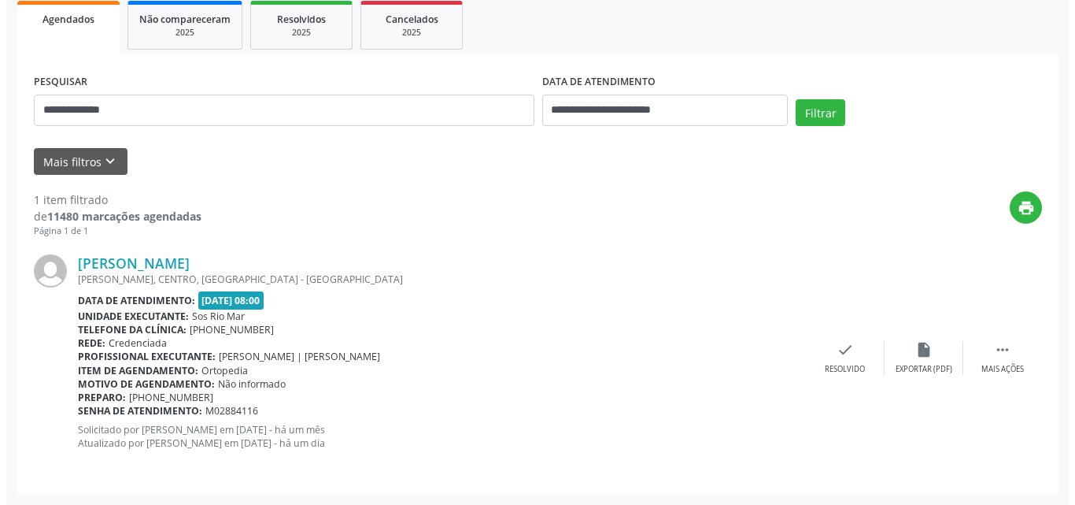
scroll to position [235, 0]
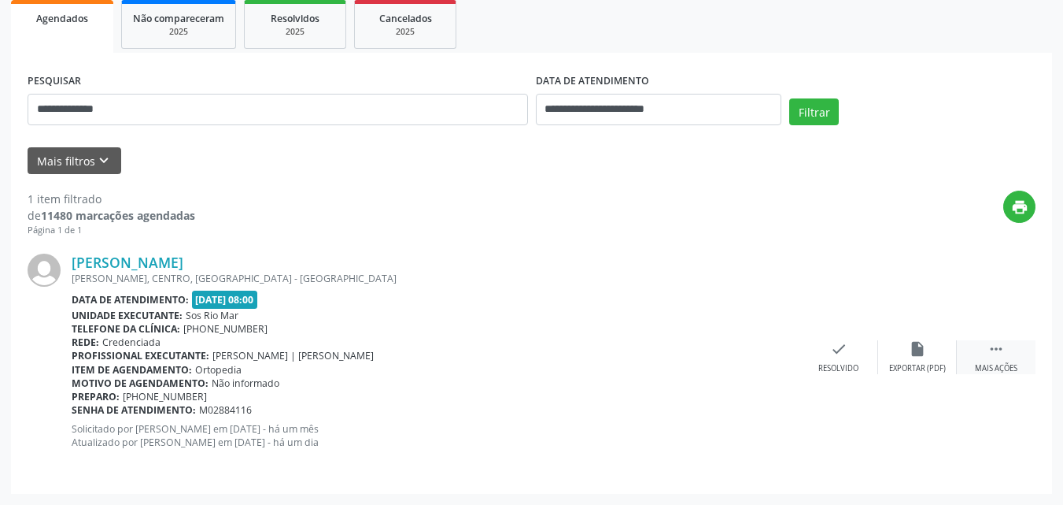
click at [984, 352] on div " Mais ações" at bounding box center [996, 357] width 79 height 34
click at [822, 353] on div "cancel Cancelar" at bounding box center [839, 357] width 79 height 34
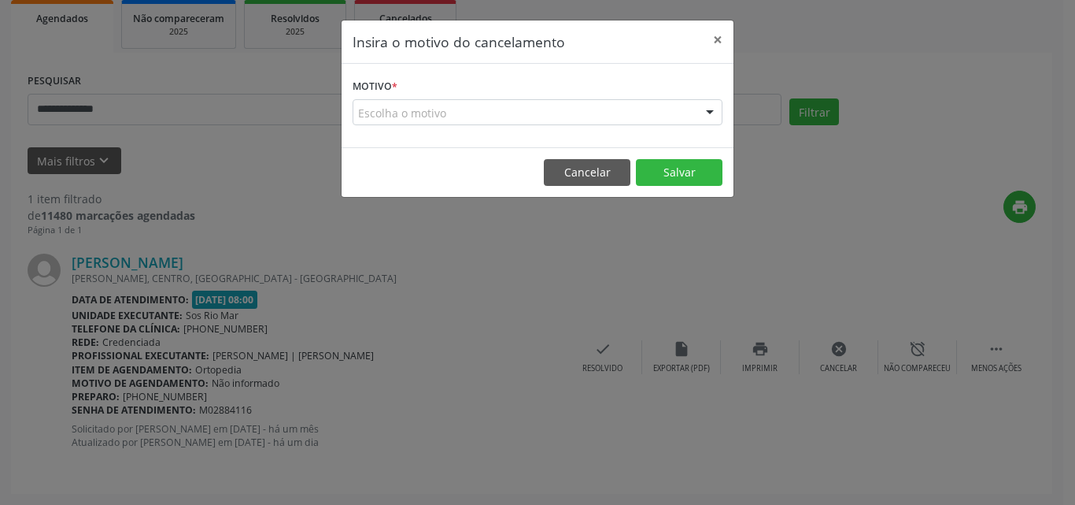
click at [434, 107] on div "Escolha o motivo" at bounding box center [538, 112] width 370 height 27
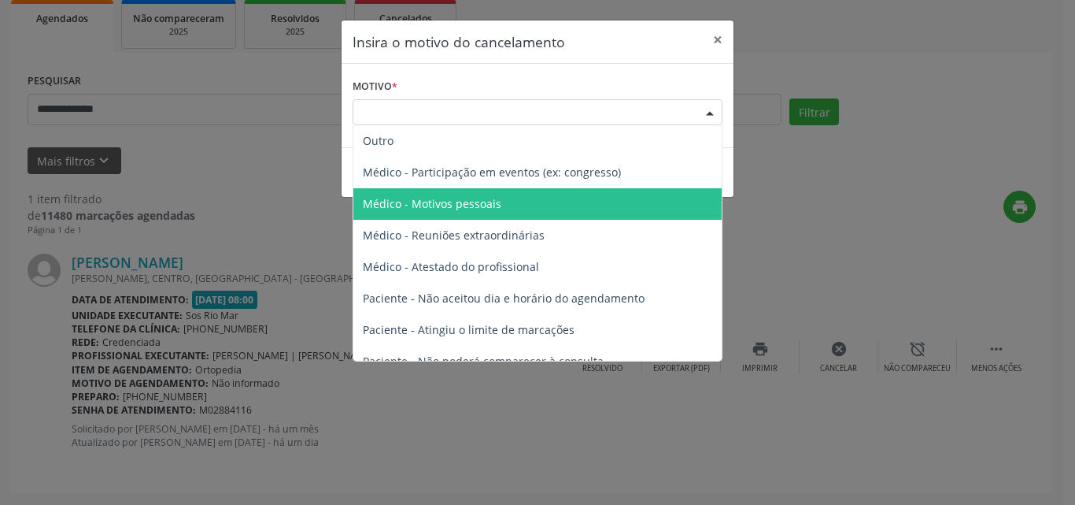
click at [473, 204] on span "Médico - Motivos pessoais" at bounding box center [432, 203] width 139 height 15
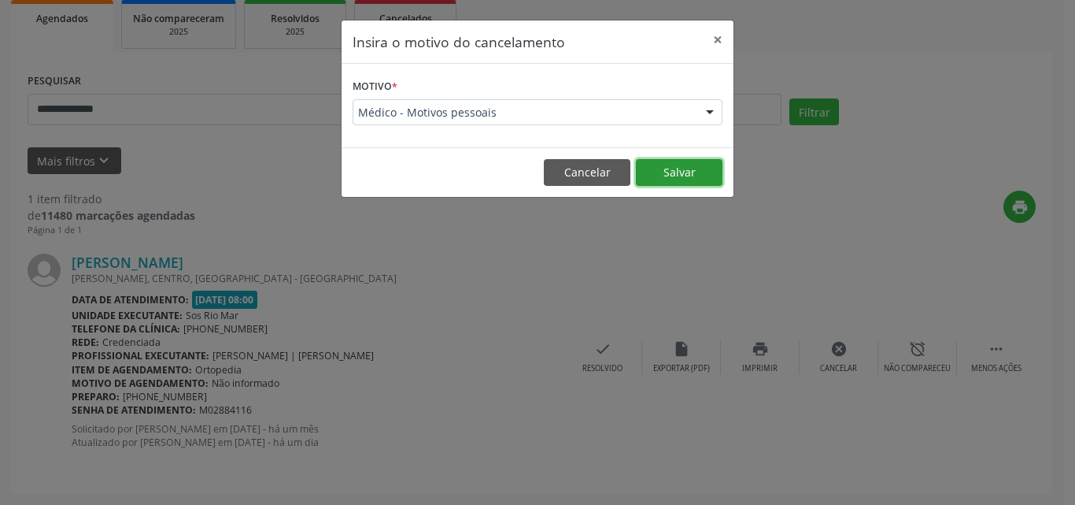
click at [666, 177] on button "Salvar" at bounding box center [679, 172] width 87 height 27
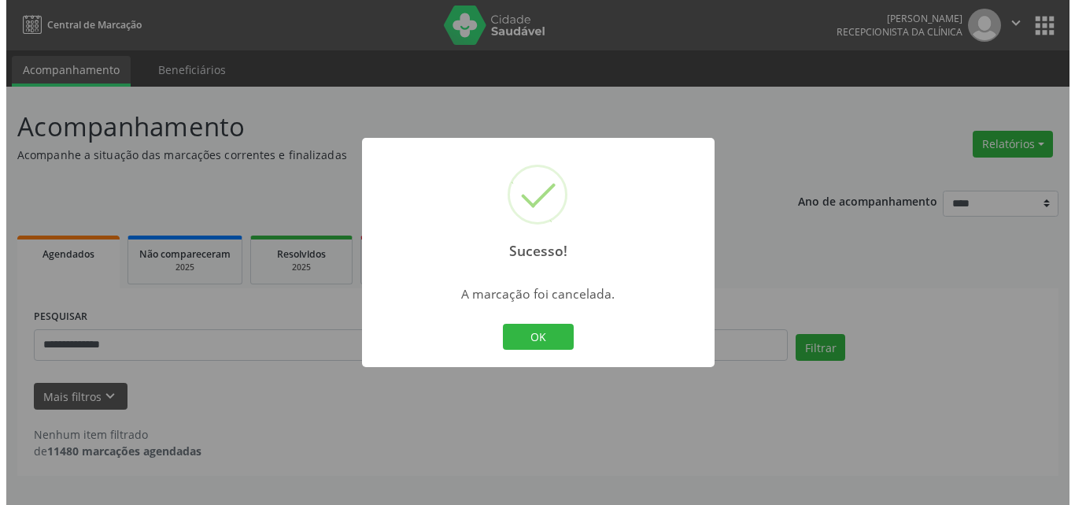
scroll to position [0, 0]
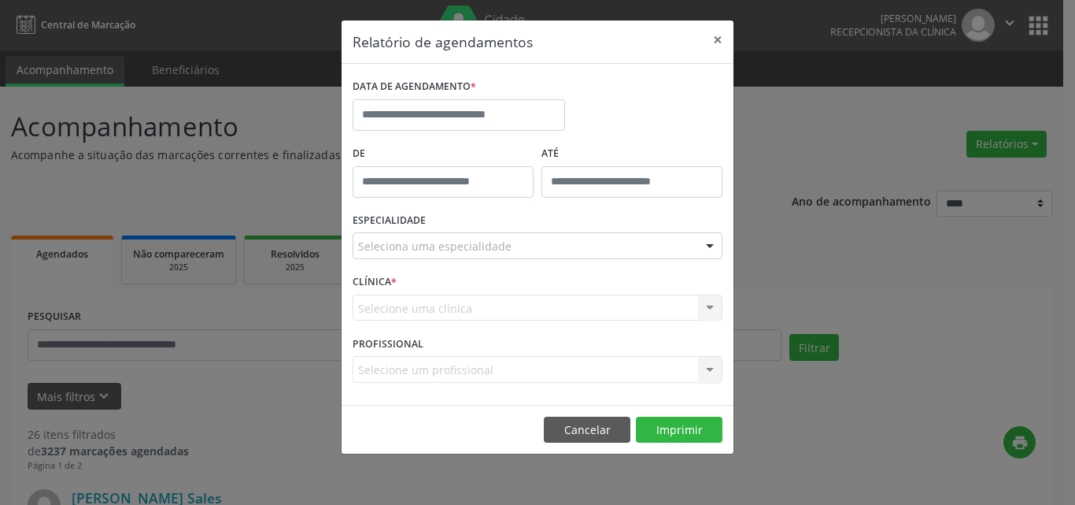
click at [465, 130] on div "DATA DE AGENDAMENTO *" at bounding box center [459, 108] width 220 height 67
click at [416, 109] on input "text" at bounding box center [459, 114] width 213 height 31
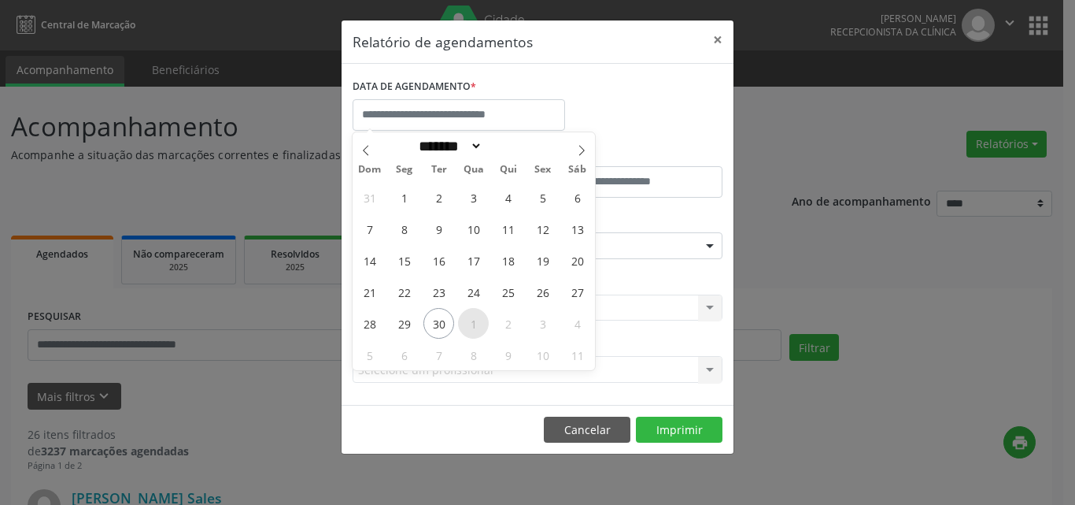
click at [476, 320] on span "1" at bounding box center [473, 323] width 31 height 31
type input "**********"
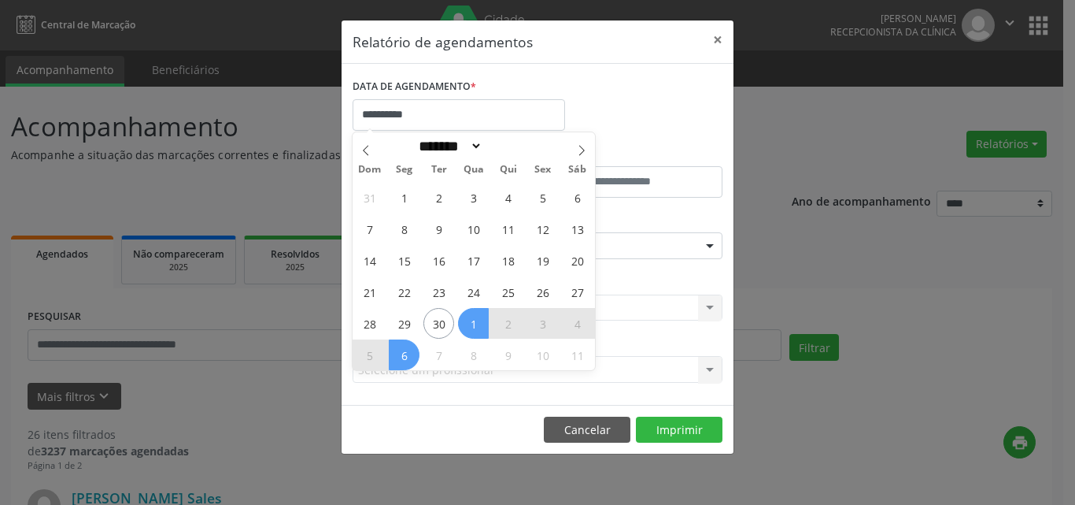
drag, startPoint x: 405, startPoint y: 357, endPoint x: 424, endPoint y: 353, distance: 19.2
click at [408, 356] on span "6" at bounding box center [404, 354] width 31 height 31
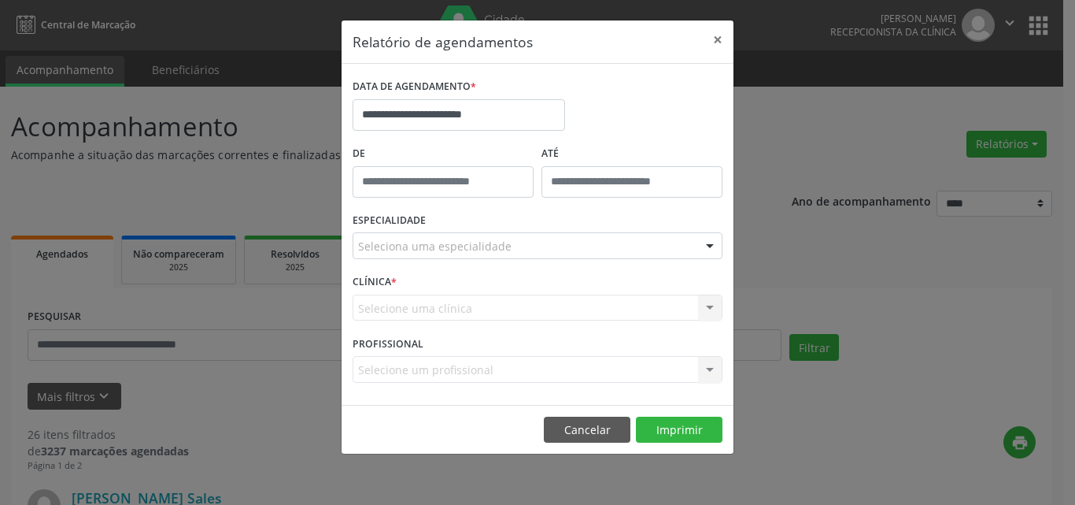
click at [447, 351] on div "PROFISSIONAL Selecione um profissional Nenhum resultado encontrado para: " " Nã…" at bounding box center [538, 361] width 378 height 61
click at [390, 119] on input "**********" at bounding box center [459, 114] width 213 height 31
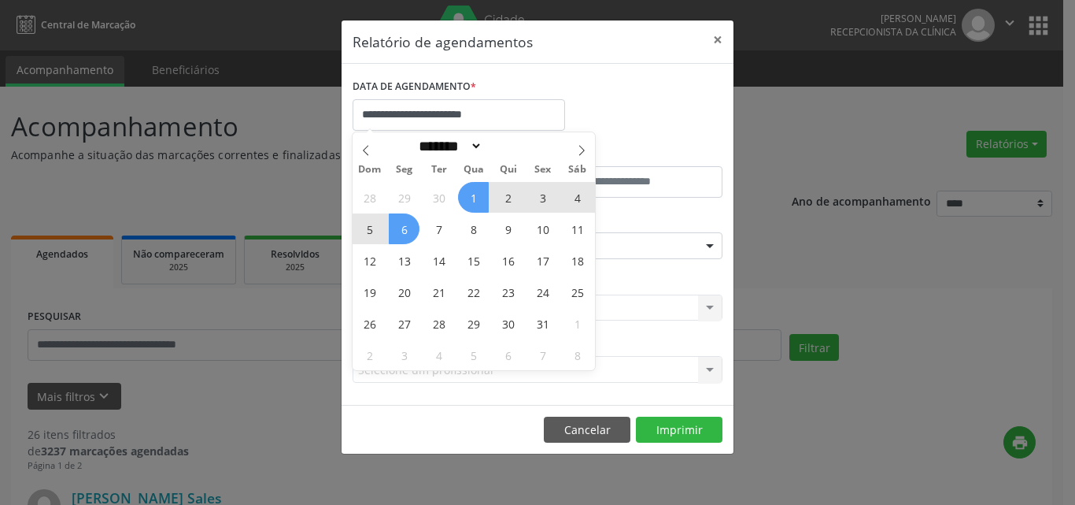
click at [415, 236] on span "6" at bounding box center [404, 228] width 31 height 31
type input "**********"
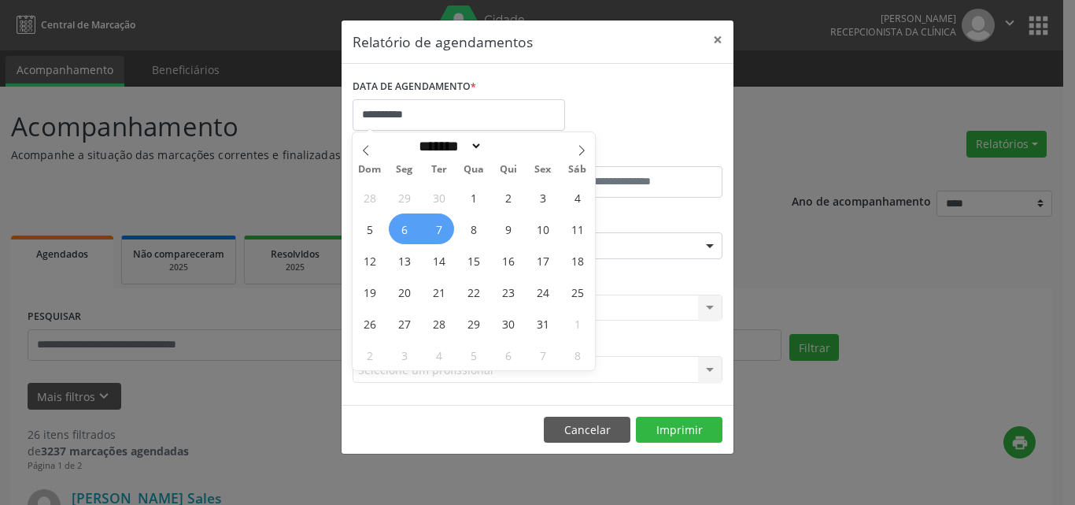
click at [431, 231] on span "7" at bounding box center [438, 228] width 31 height 31
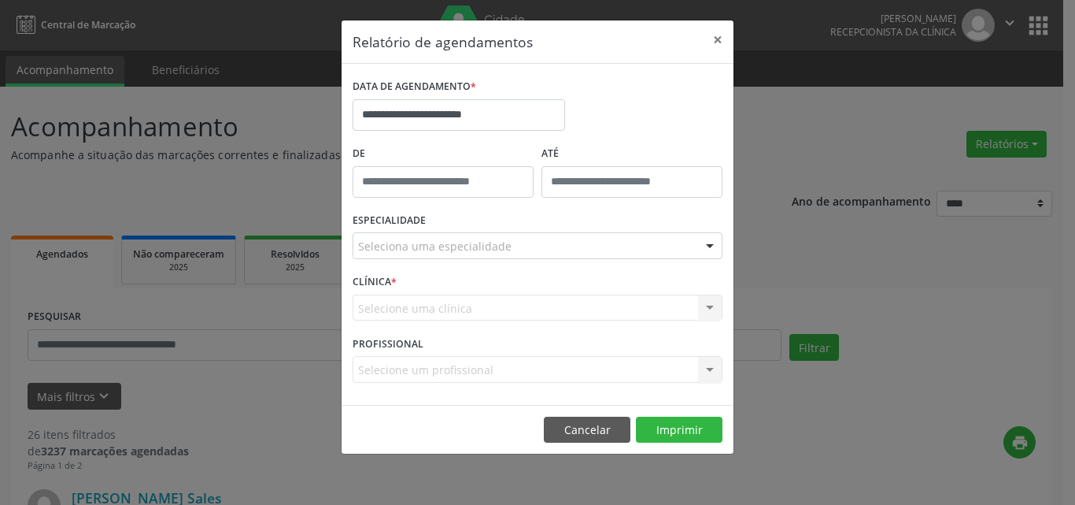
click at [448, 173] on input "text" at bounding box center [443, 181] width 181 height 31
type input "*****"
click at [452, 219] on input "**" at bounding box center [412, 216] width 119 height 31
click at [459, 257] on div "Seleciona uma especialidade" at bounding box center [538, 245] width 370 height 27
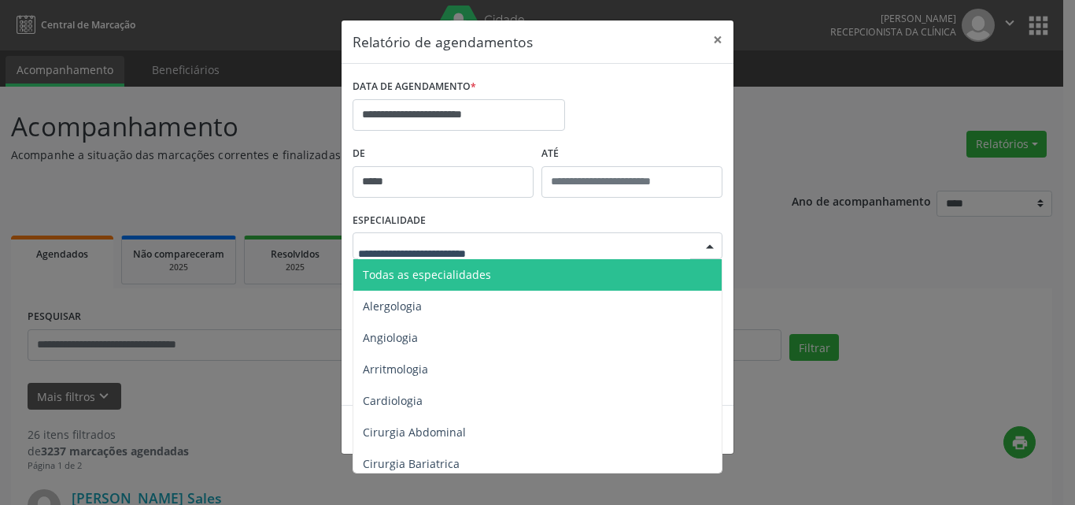
click at [466, 256] on input "text" at bounding box center [524, 253] width 332 height 31
click at [486, 278] on span "Todas as especialidades" at bounding box center [538, 274] width 371 height 31
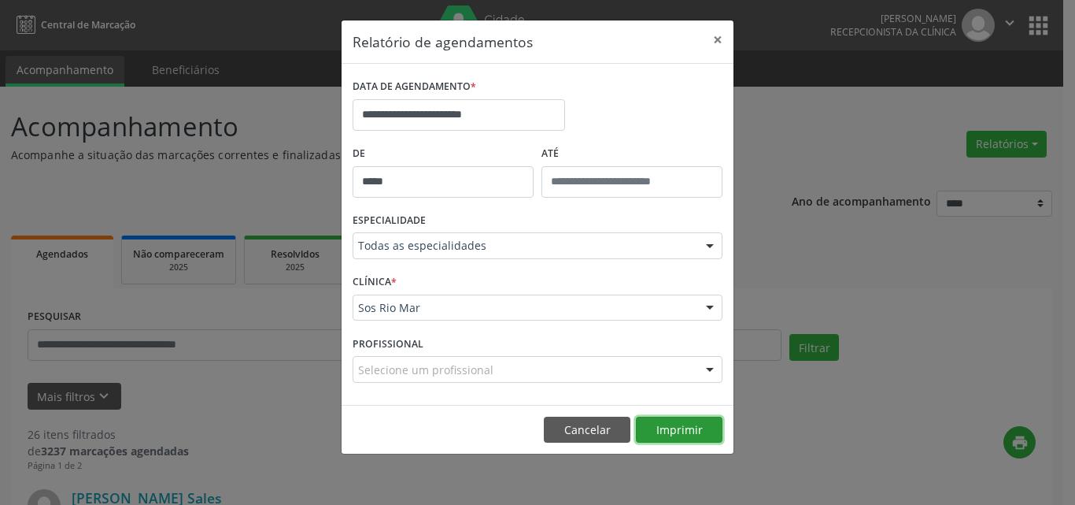
click at [664, 423] on button "Imprimir" at bounding box center [679, 429] width 87 height 27
click at [697, 433] on button "Imprimir" at bounding box center [679, 429] width 87 height 27
